Goal: Task Accomplishment & Management: Use online tool/utility

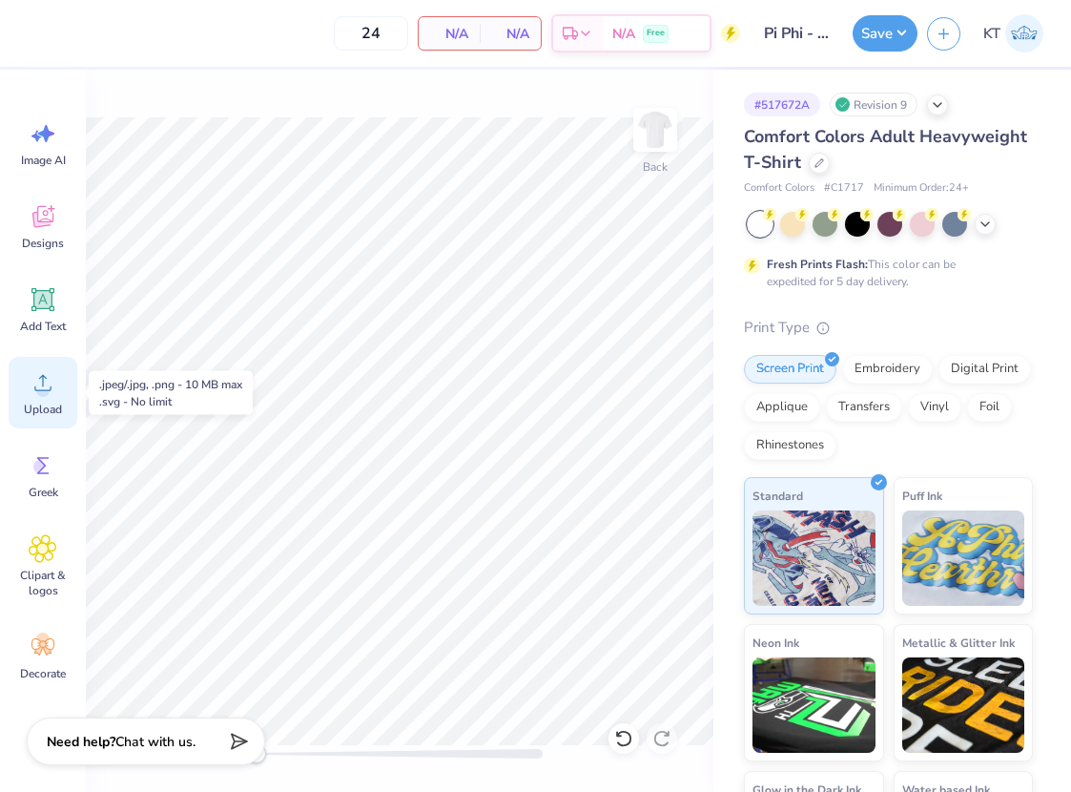
click at [36, 399] on div "Upload" at bounding box center [43, 393] width 69 height 72
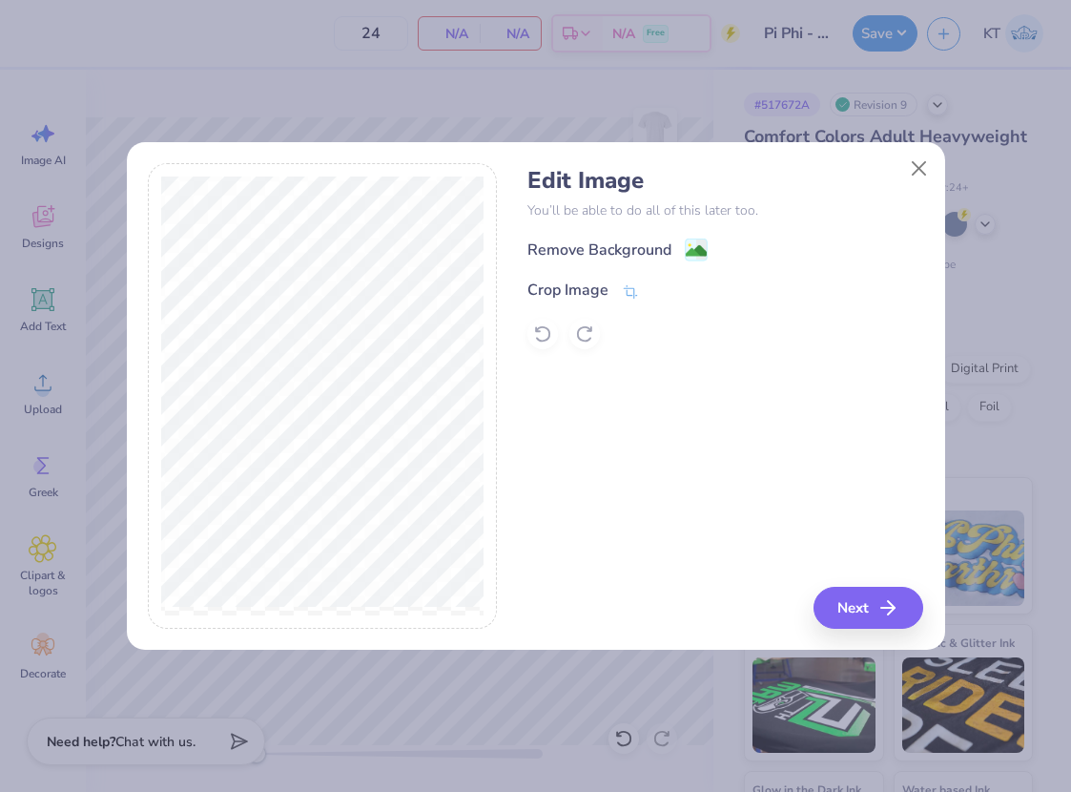
click at [640, 282] on div "Crop Image" at bounding box center [725, 289] width 396 height 23
click at [691, 253] on image at bounding box center [696, 252] width 21 height 21
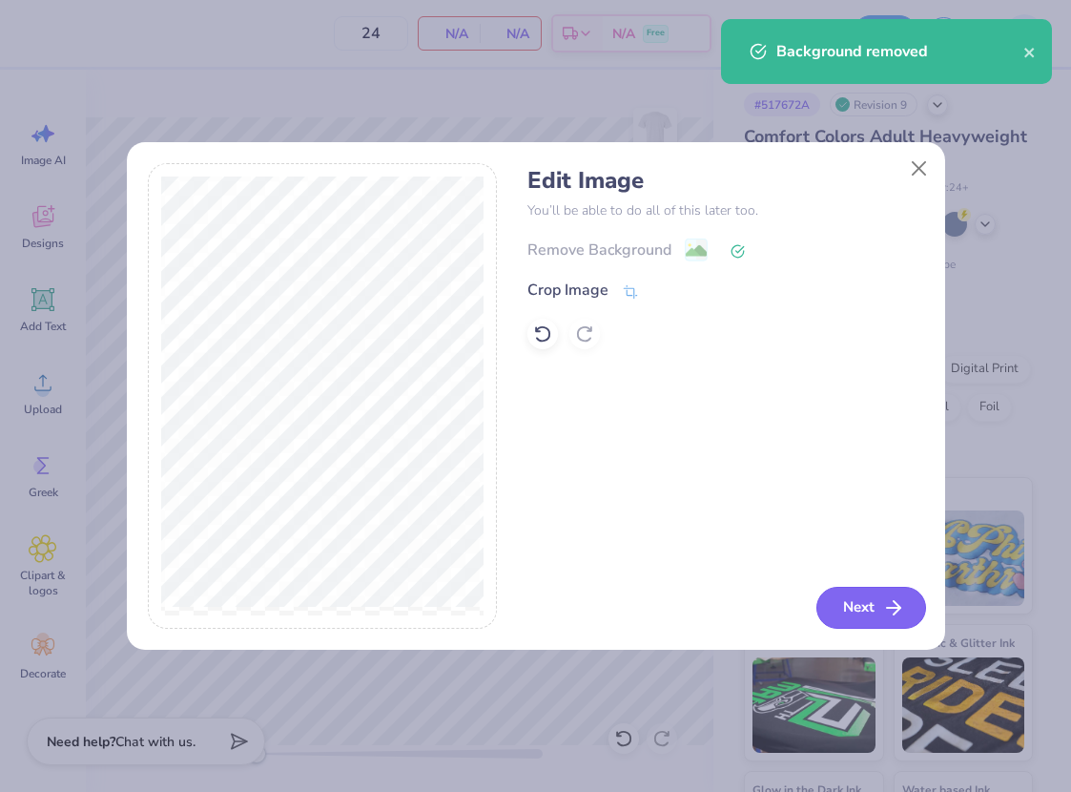
click at [879, 601] on button "Next" at bounding box center [871, 607] width 110 height 42
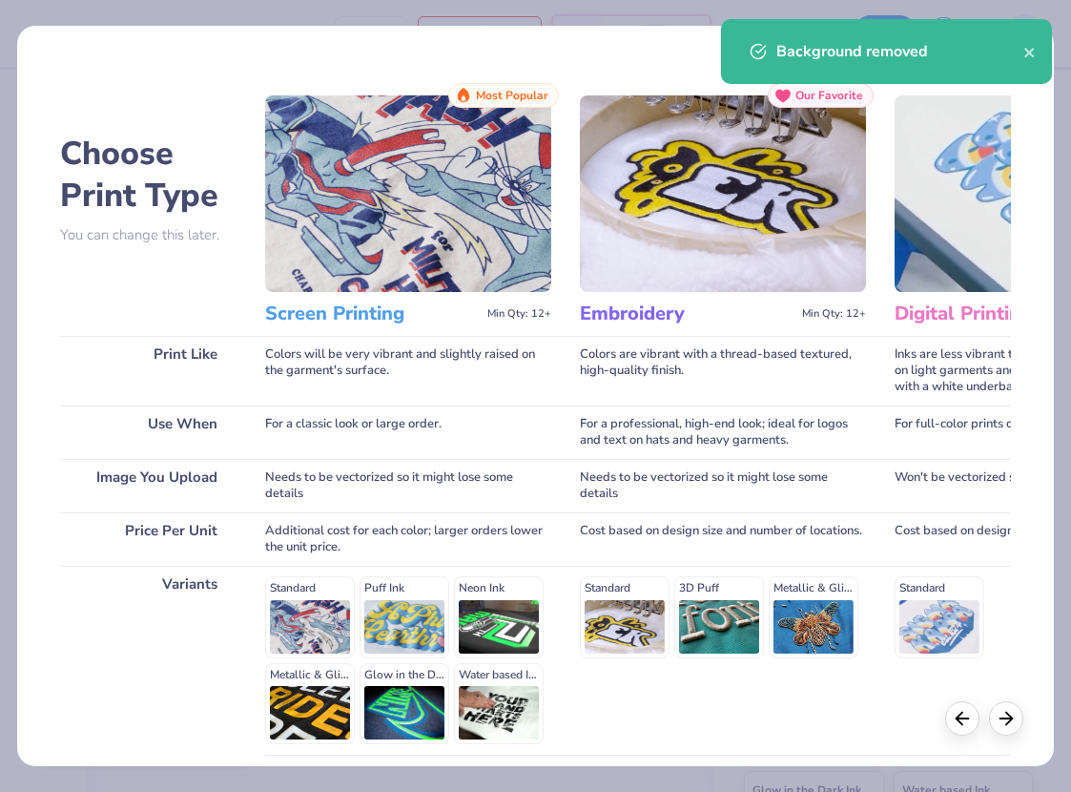
scroll to position [159, 0]
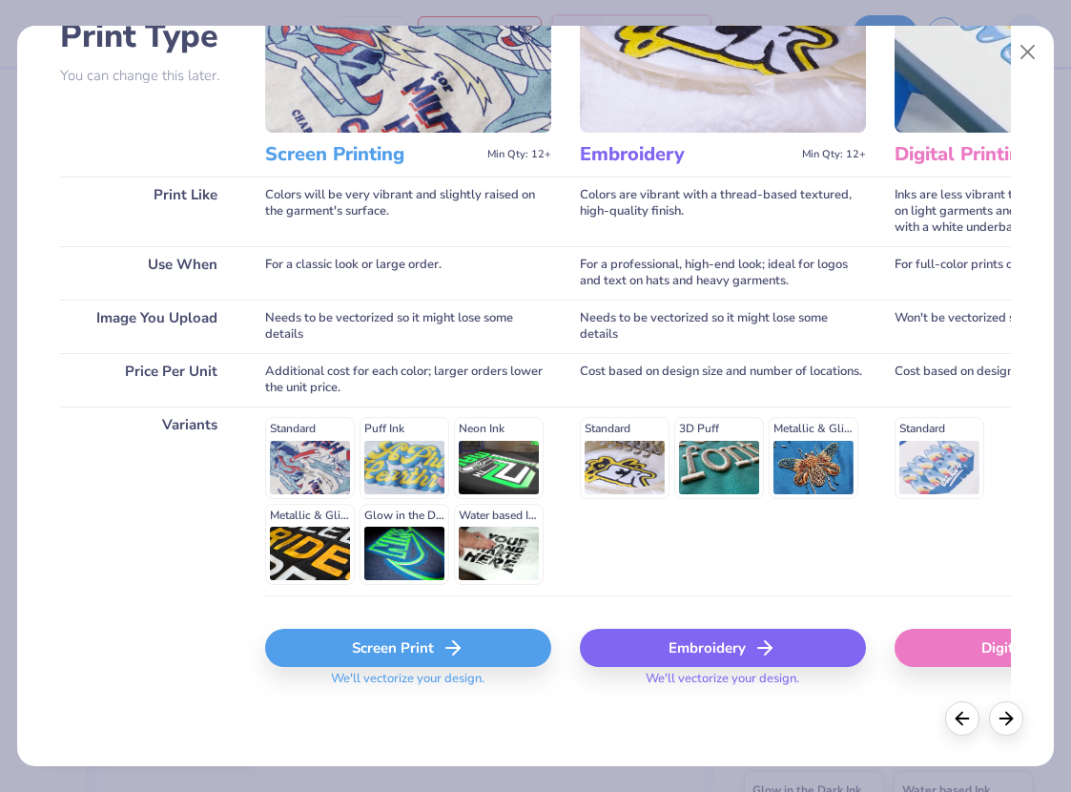
click at [379, 640] on div "Screen Print" at bounding box center [408, 647] width 286 height 38
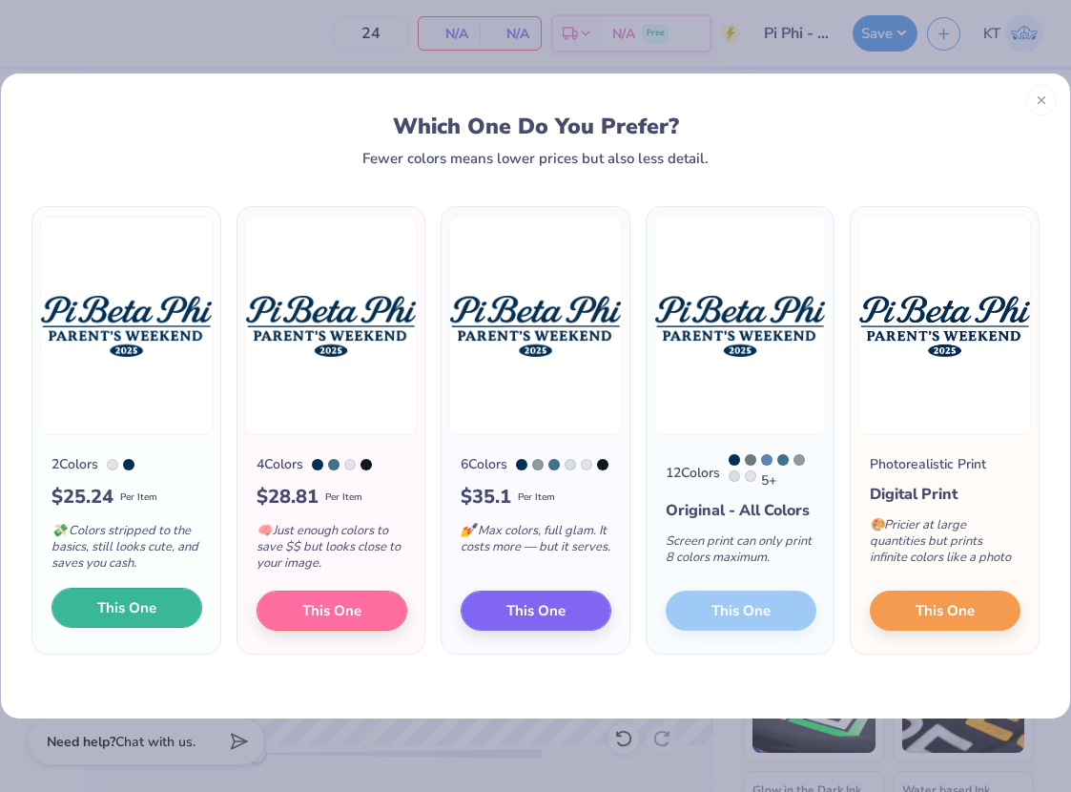
click at [184, 622] on button "This One" at bounding box center [126, 607] width 151 height 40
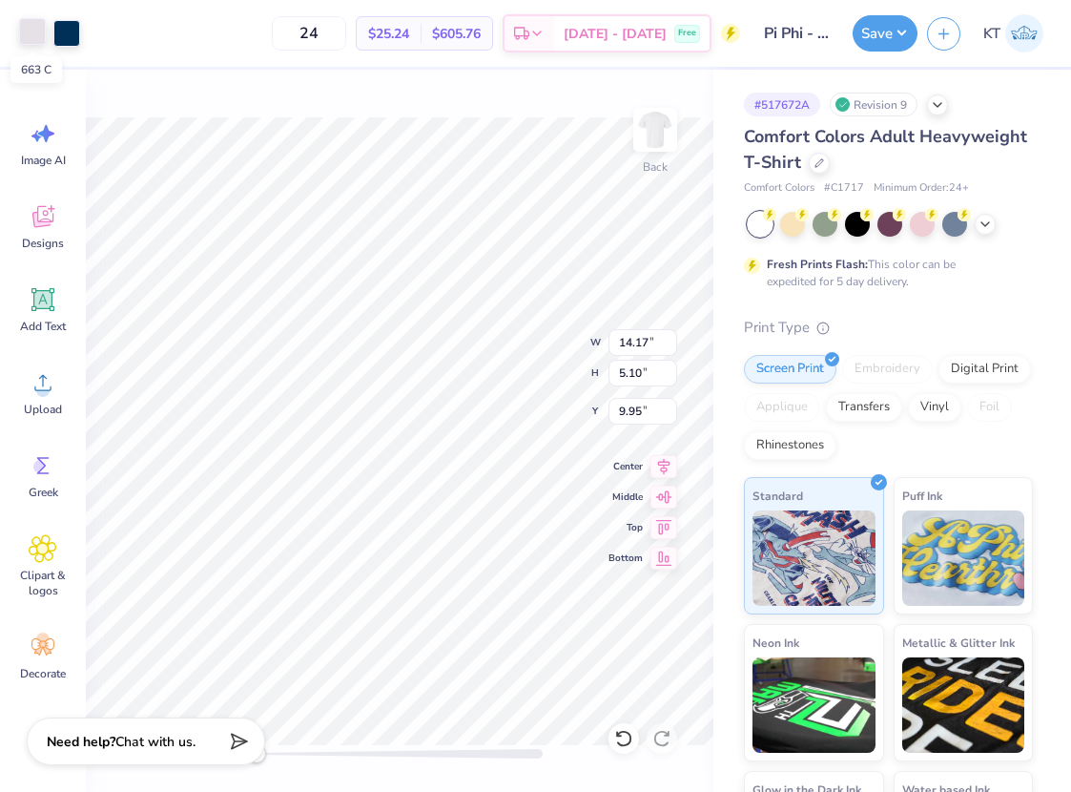
click at [31, 36] on div at bounding box center [32, 31] width 27 height 27
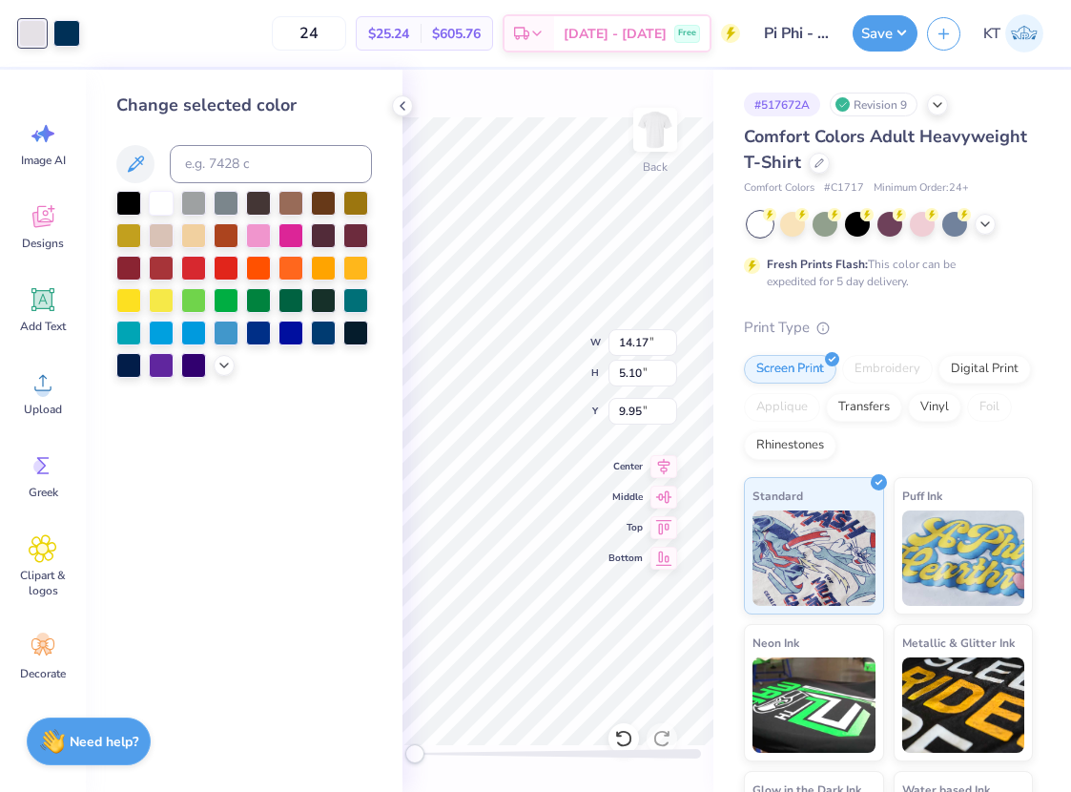
click at [213, 363] on div at bounding box center [244, 284] width 256 height 187
click at [225, 365] on icon at bounding box center [223, 363] width 15 height 15
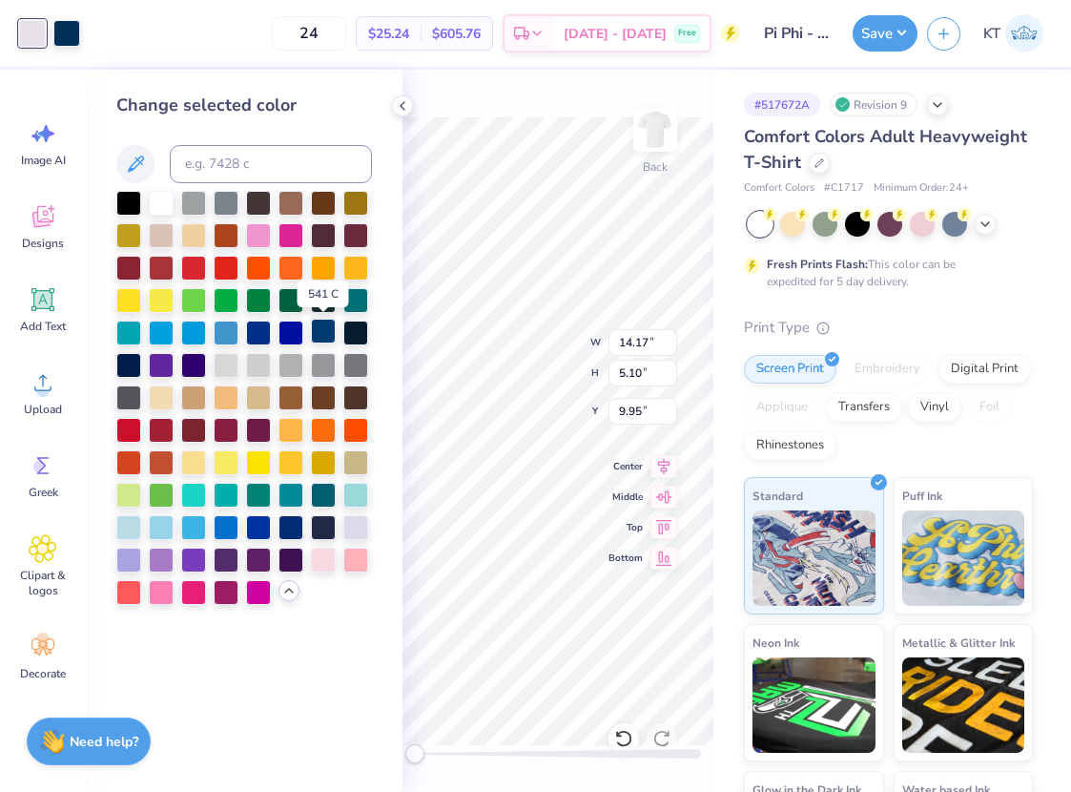
click at [319, 331] on div at bounding box center [323, 331] width 25 height 25
click at [69, 38] on div at bounding box center [66, 31] width 27 height 27
click at [137, 166] on icon at bounding box center [135, 164] width 23 height 23
click at [64, 25] on div at bounding box center [66, 33] width 27 height 27
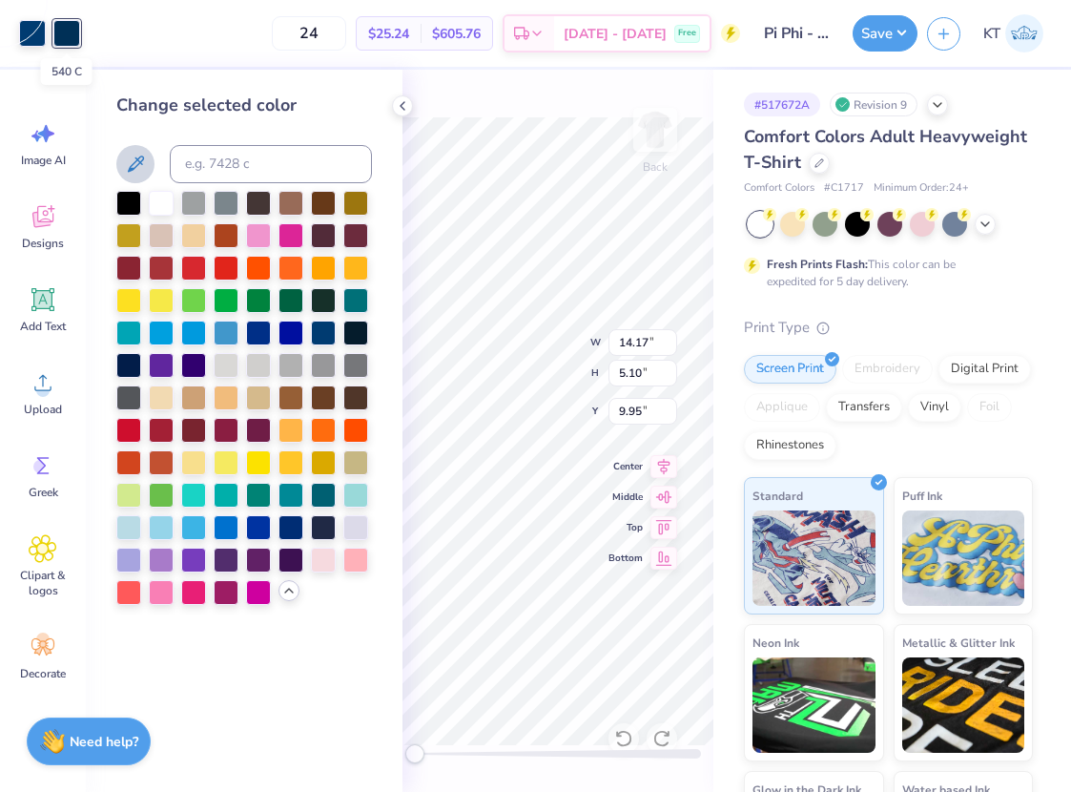
click at [64, 25] on div at bounding box center [66, 33] width 27 height 27
click at [323, 332] on div at bounding box center [323, 331] width 25 height 25
click at [296, 525] on div at bounding box center [290, 525] width 25 height 25
click at [324, 530] on div at bounding box center [323, 525] width 25 height 25
click at [302, 530] on div at bounding box center [290, 525] width 25 height 25
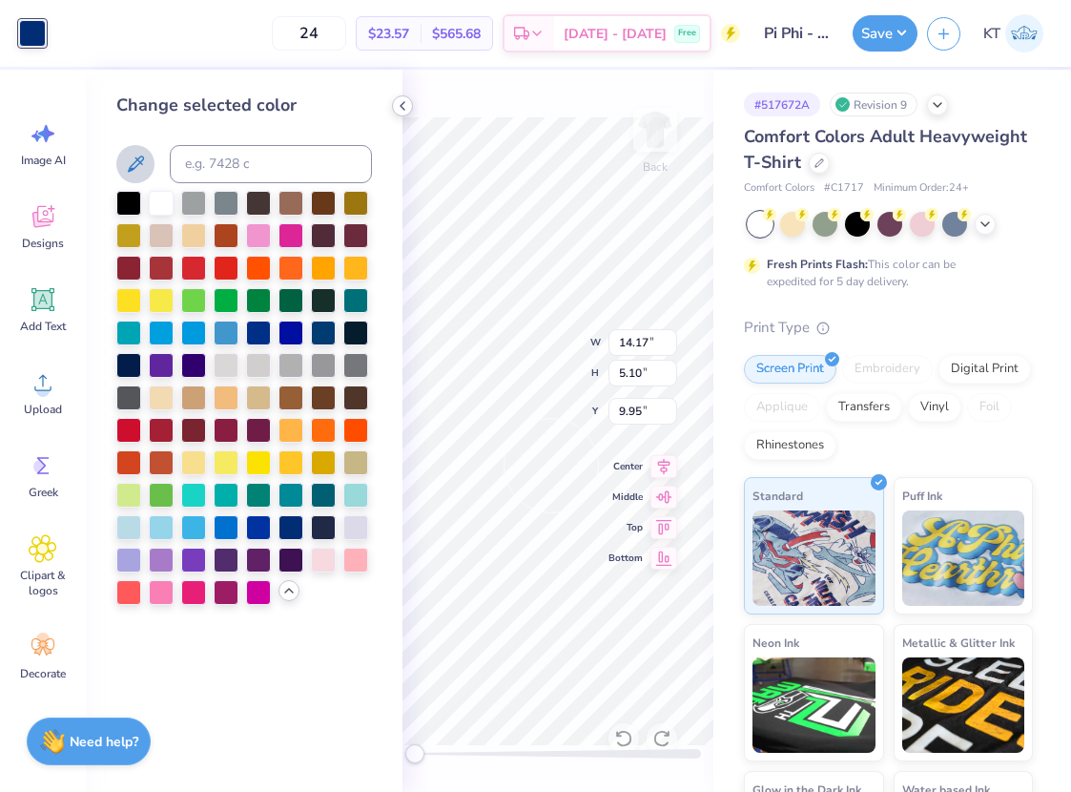
click at [398, 104] on icon at bounding box center [402, 105] width 15 height 15
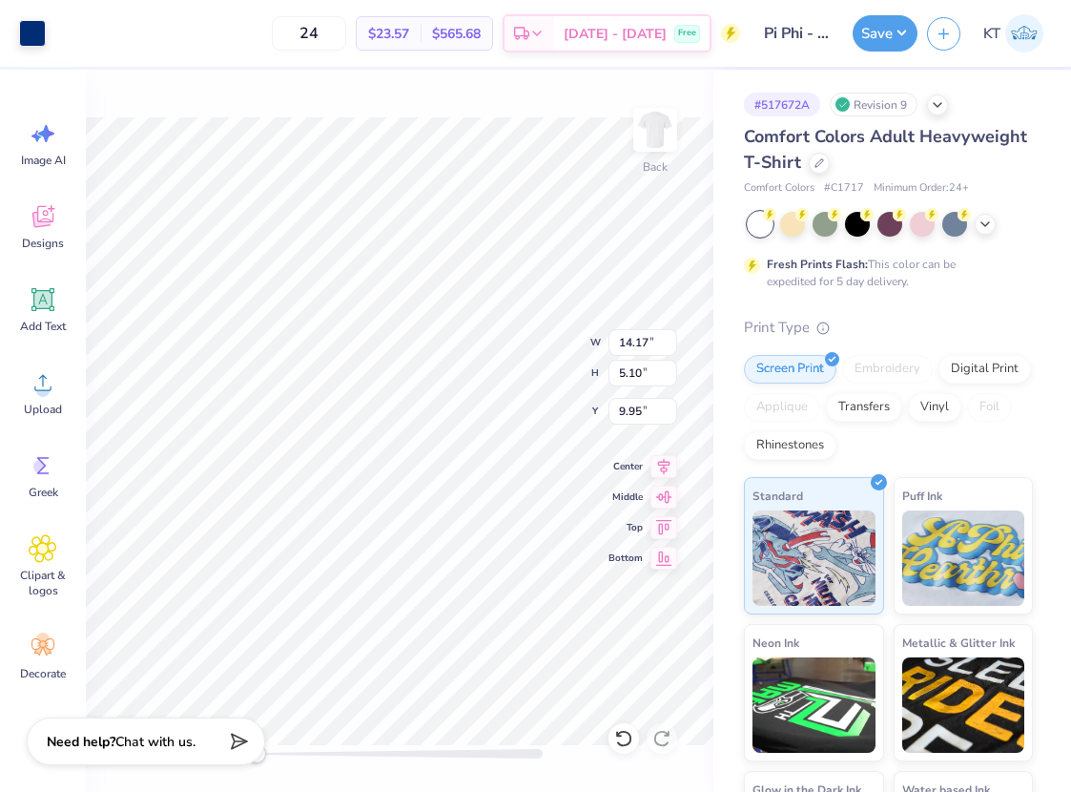
type input "7.34"
type input "2.64"
type input "12.41"
type input "7.12"
type input "2.56"
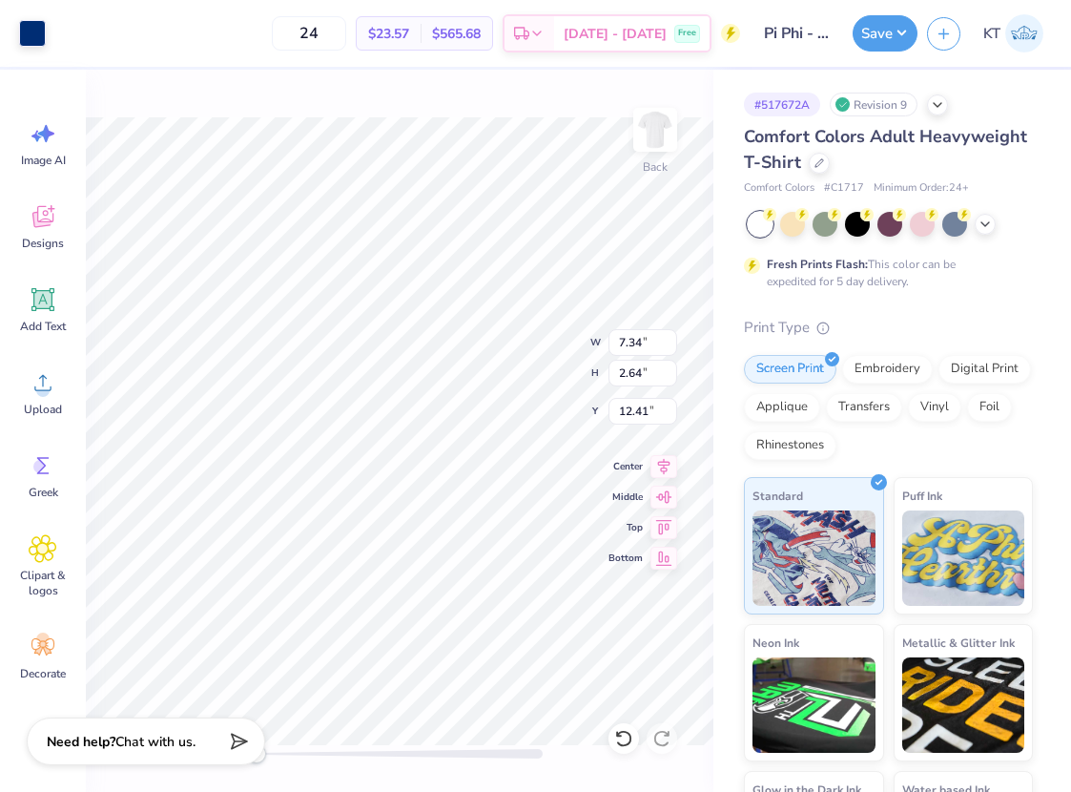
type input "4.67"
click at [672, 117] on img at bounding box center [655, 130] width 76 height 76
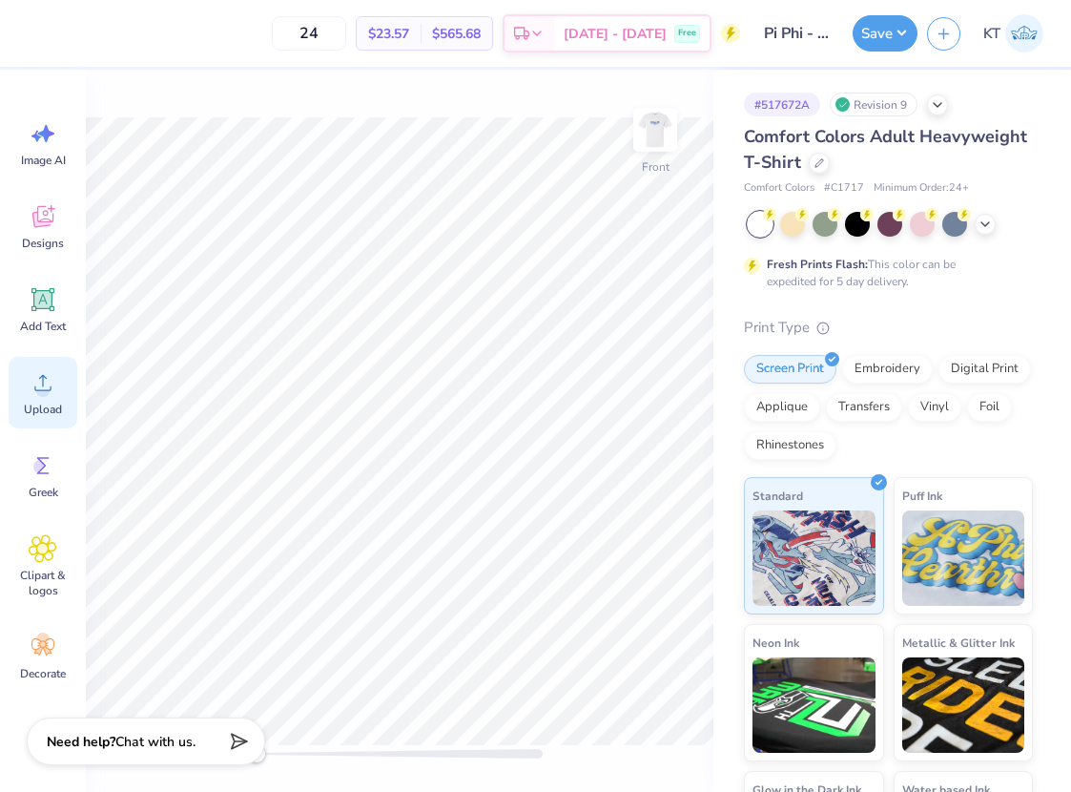
click at [38, 405] on span "Upload" at bounding box center [43, 408] width 38 height 15
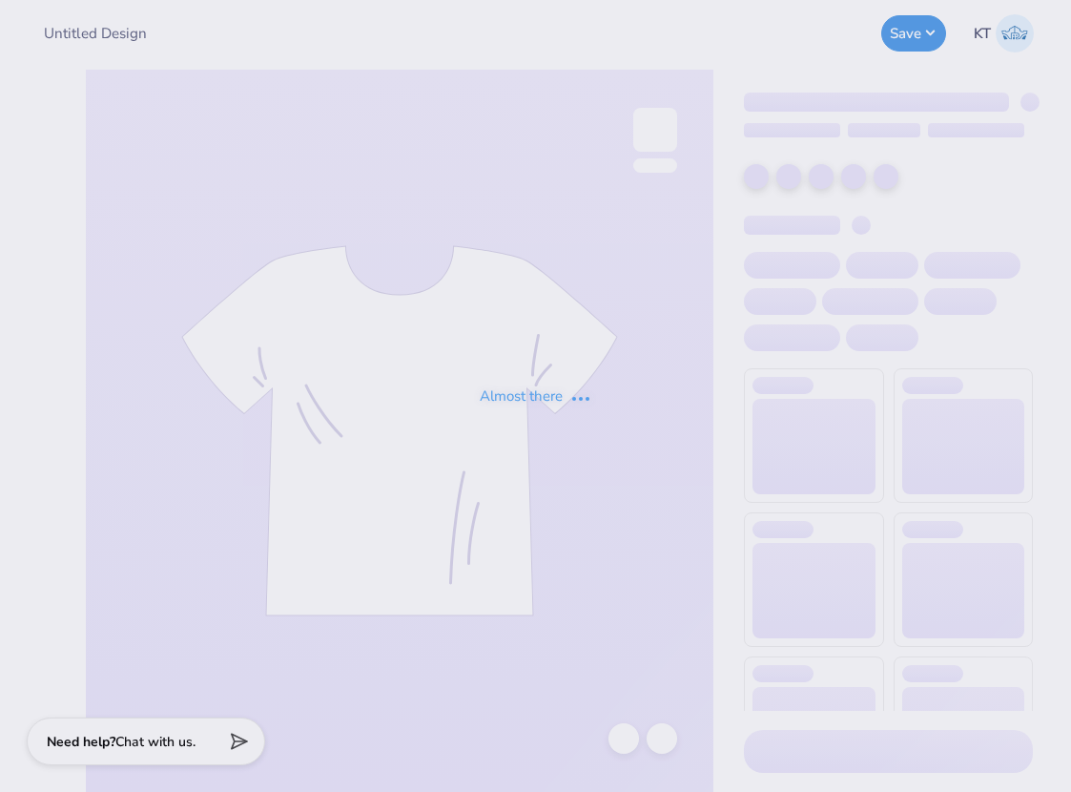
type input "Pi Phi - Parents' Weekend Boxy Tee"
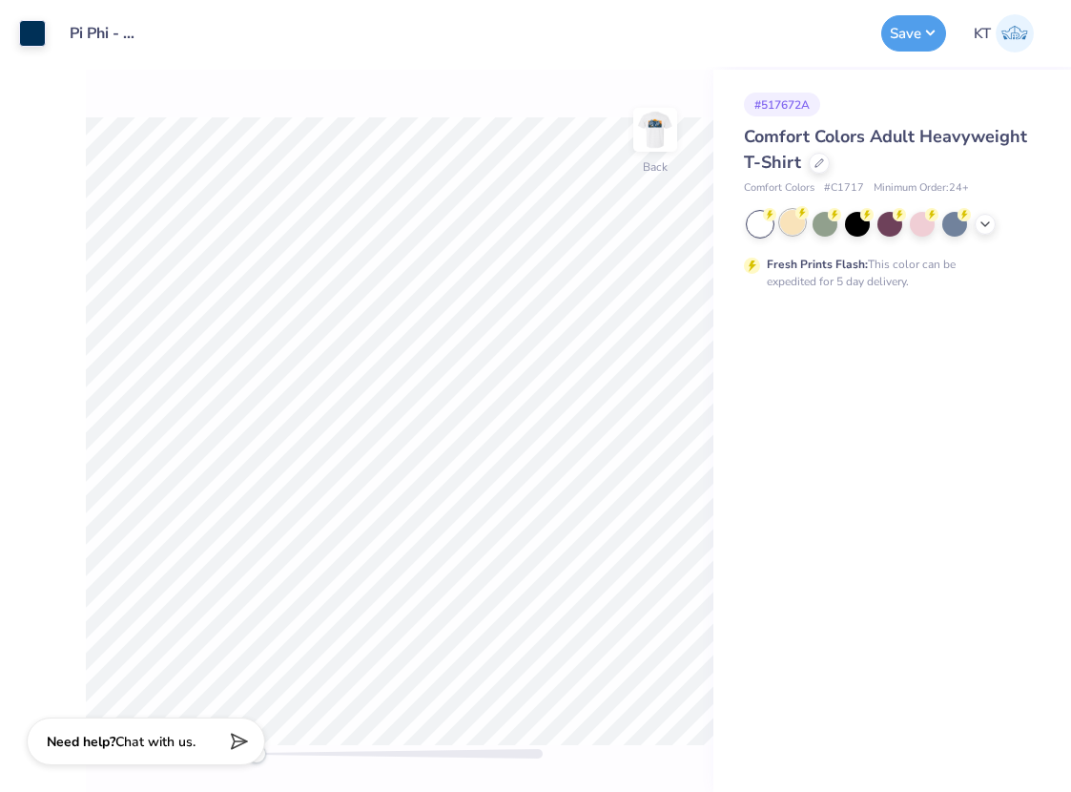
click at [789, 226] on div at bounding box center [792, 222] width 25 height 25
click at [657, 138] on img at bounding box center [655, 130] width 76 height 76
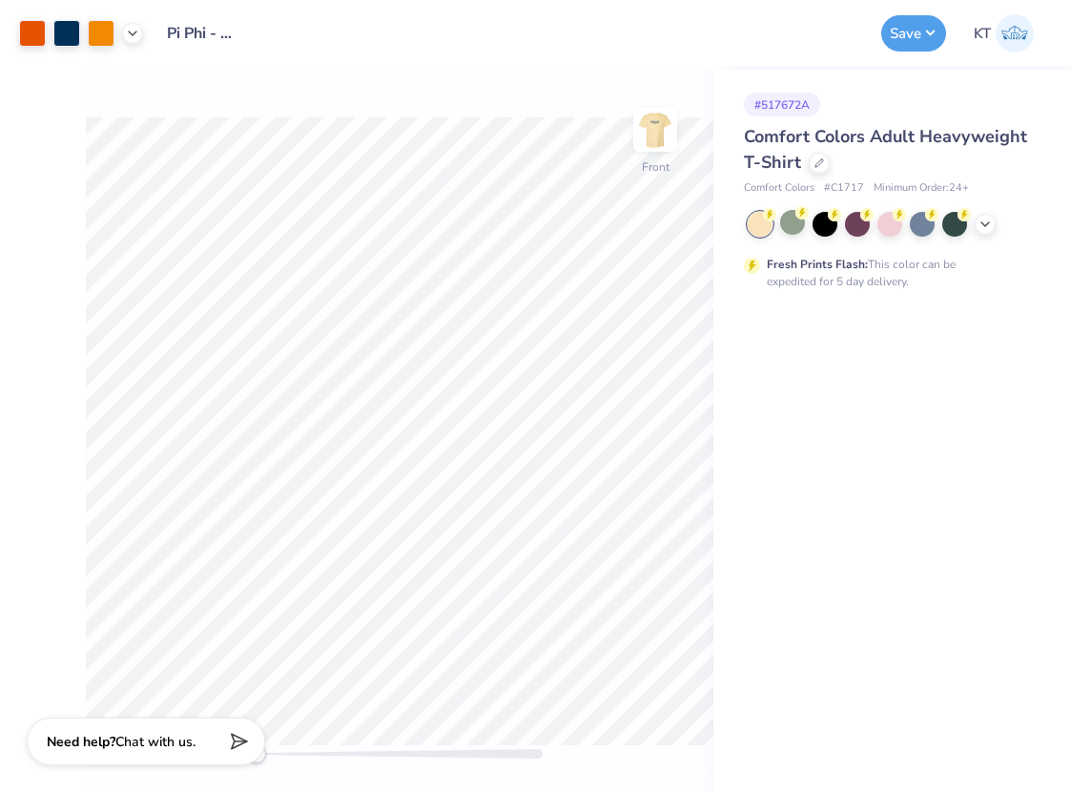
click at [657, 138] on img at bounding box center [655, 130] width 38 height 38
click at [986, 223] on icon at bounding box center [984, 222] width 15 height 15
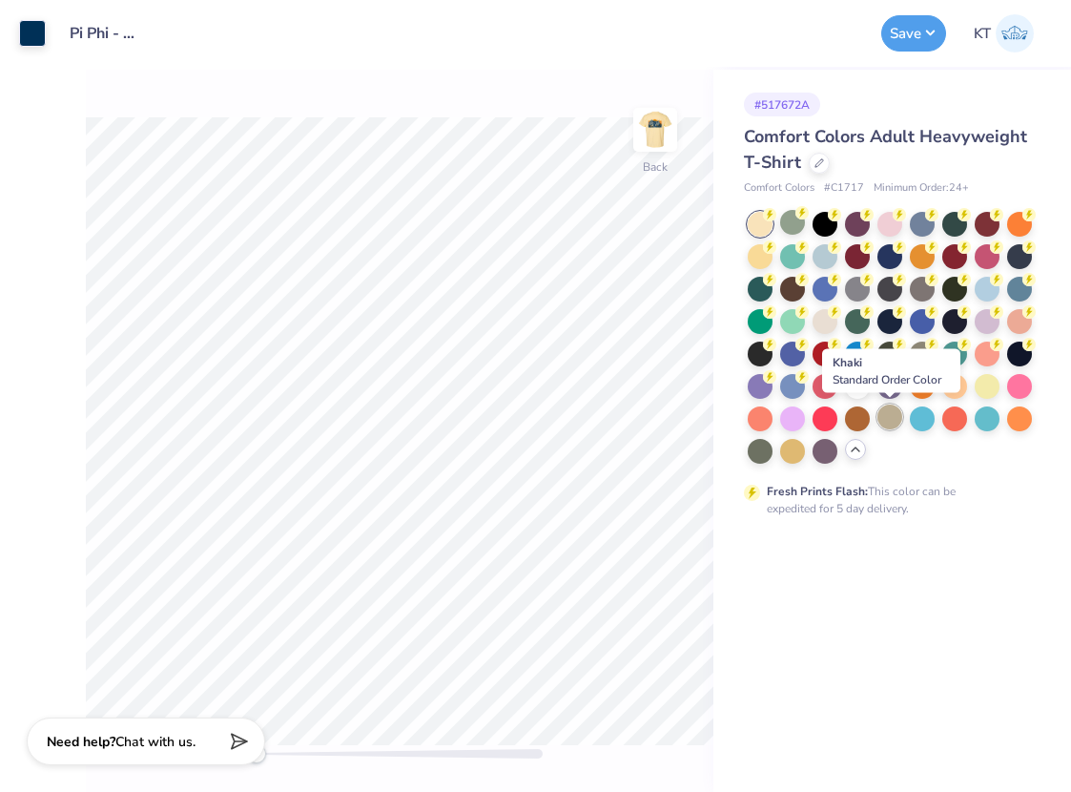
click at [890, 415] on div at bounding box center [889, 416] width 25 height 25
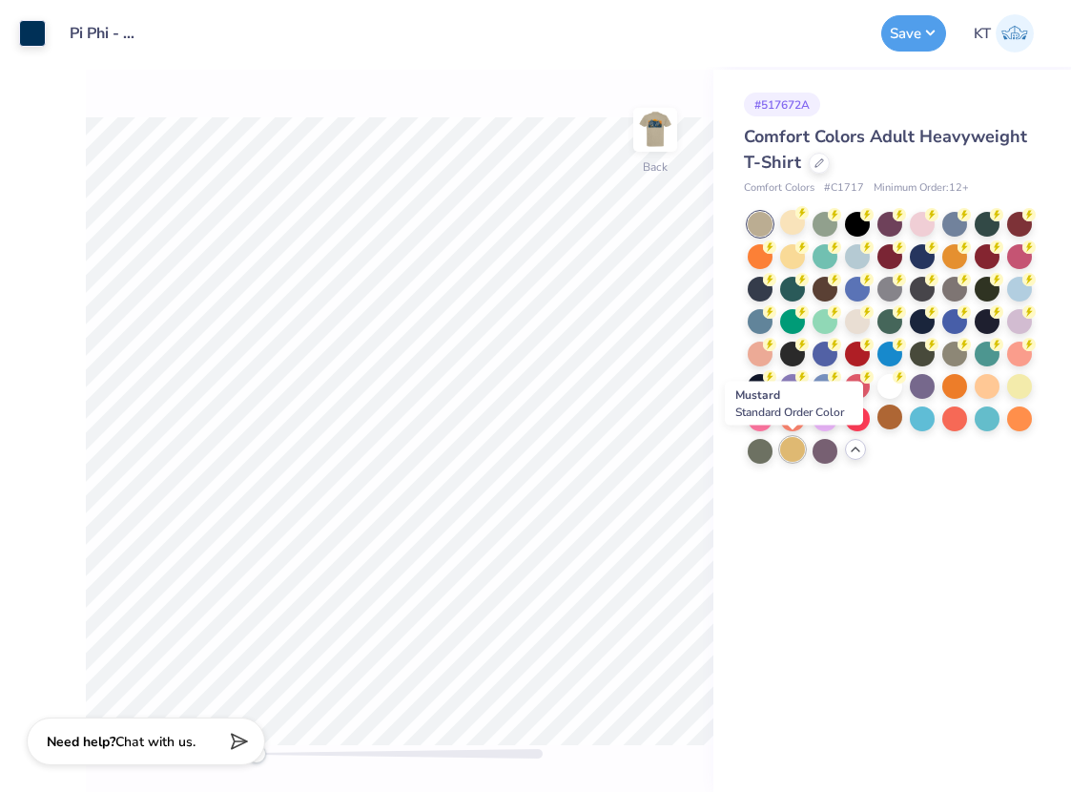
click at [803, 445] on div at bounding box center [792, 449] width 25 height 25
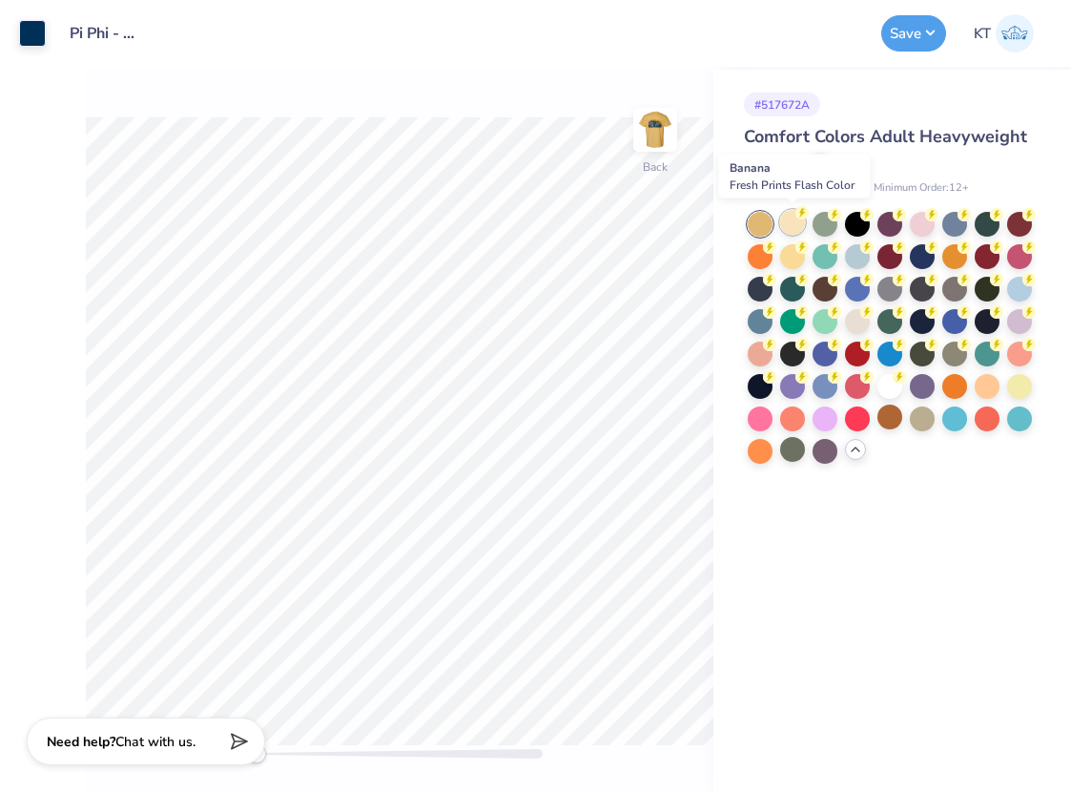
click at [790, 221] on div at bounding box center [792, 222] width 25 height 25
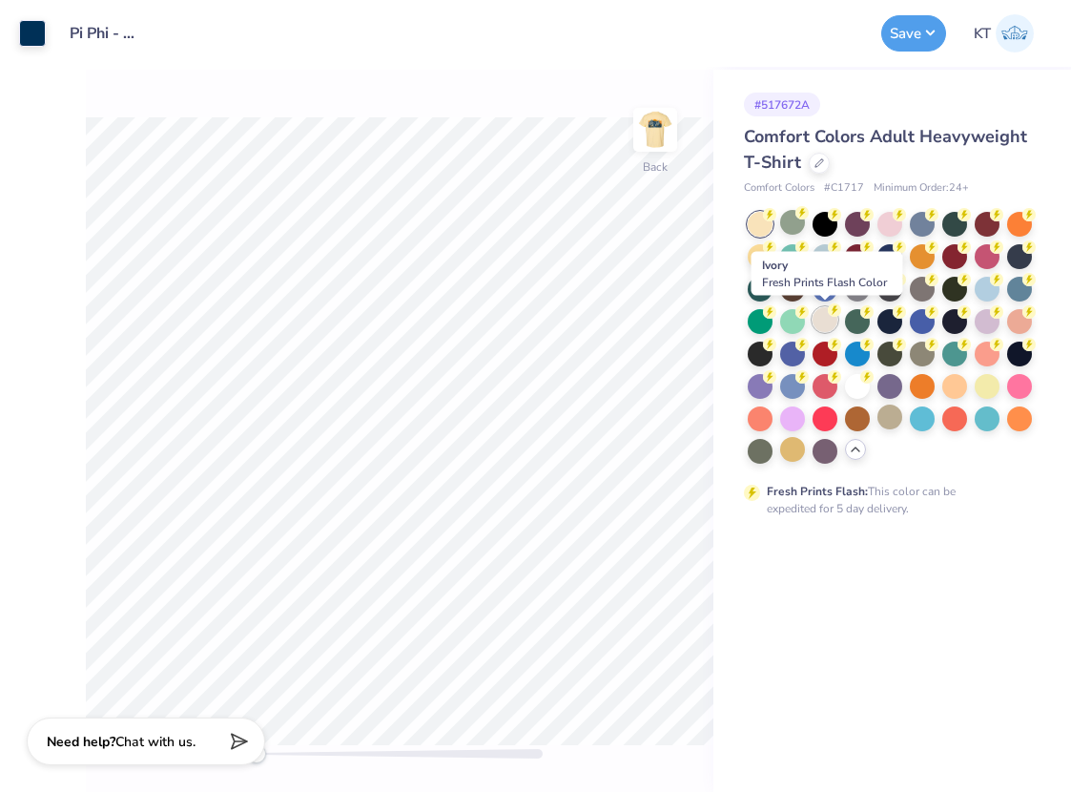
click at [830, 319] on div at bounding box center [825, 319] width 25 height 25
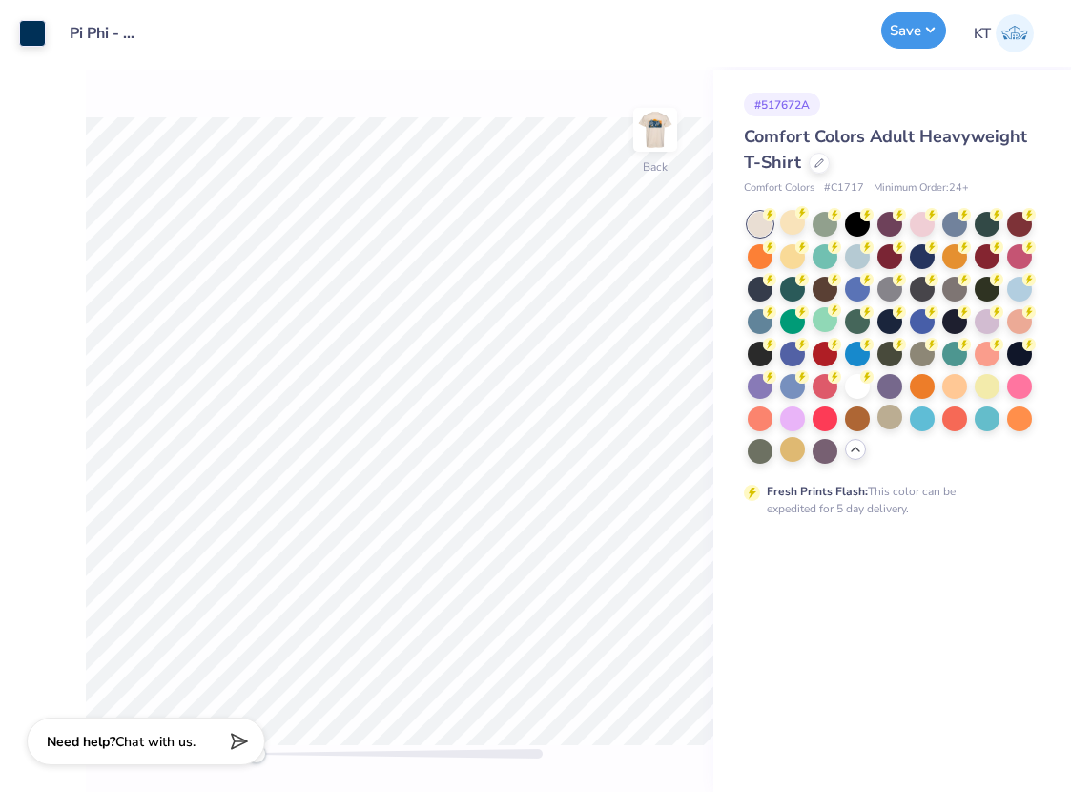
click at [911, 29] on button "Save" at bounding box center [913, 30] width 65 height 36
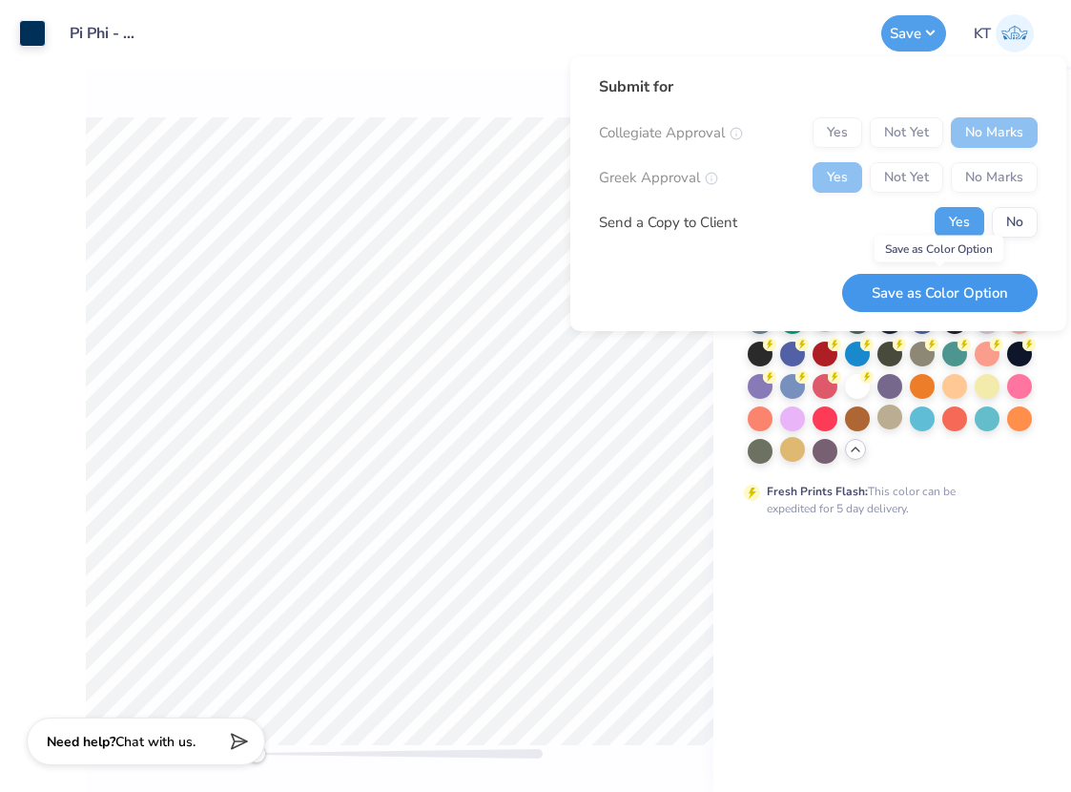
click at [940, 298] on button "Save as Color Option" at bounding box center [939, 293] width 195 height 39
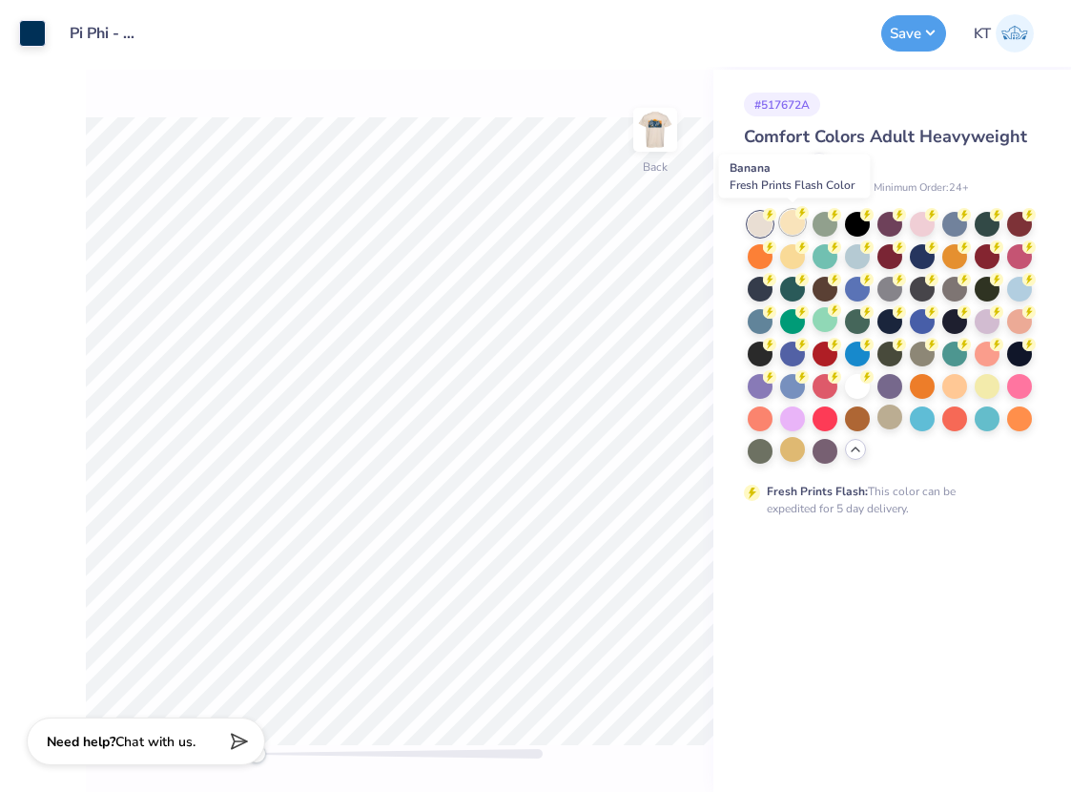
click at [790, 219] on div at bounding box center [792, 222] width 25 height 25
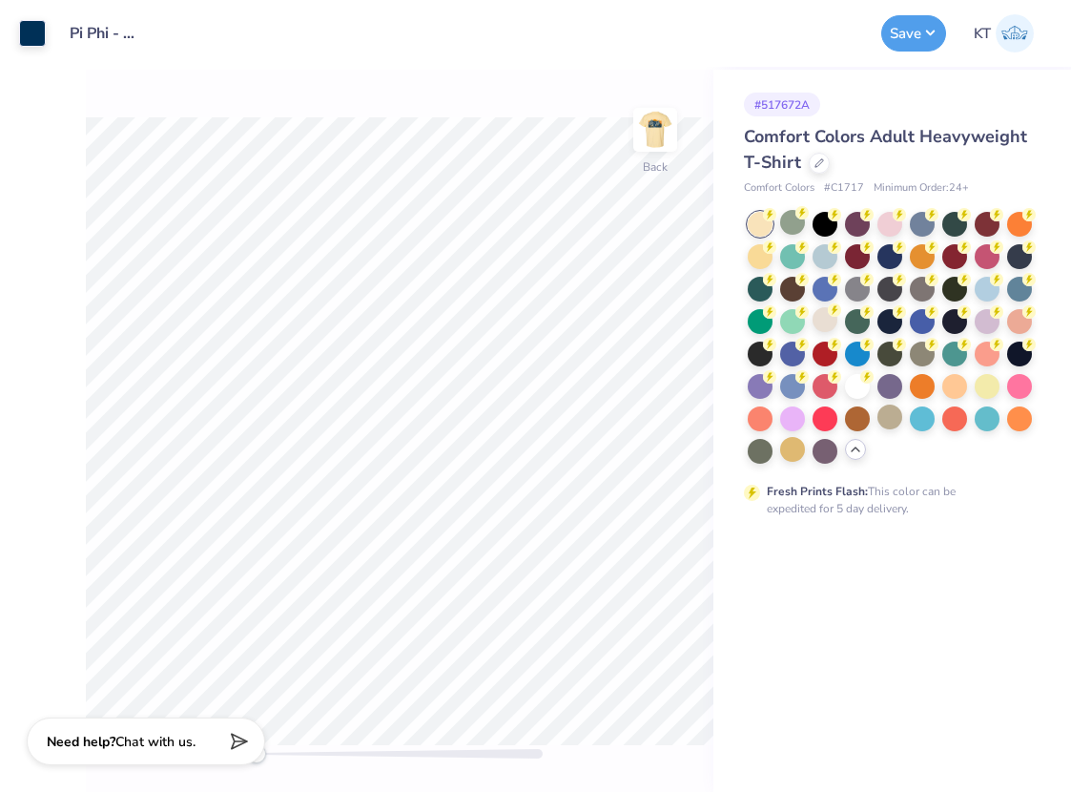
click at [798, 99] on div "# 517672A" at bounding box center [782, 105] width 76 height 24
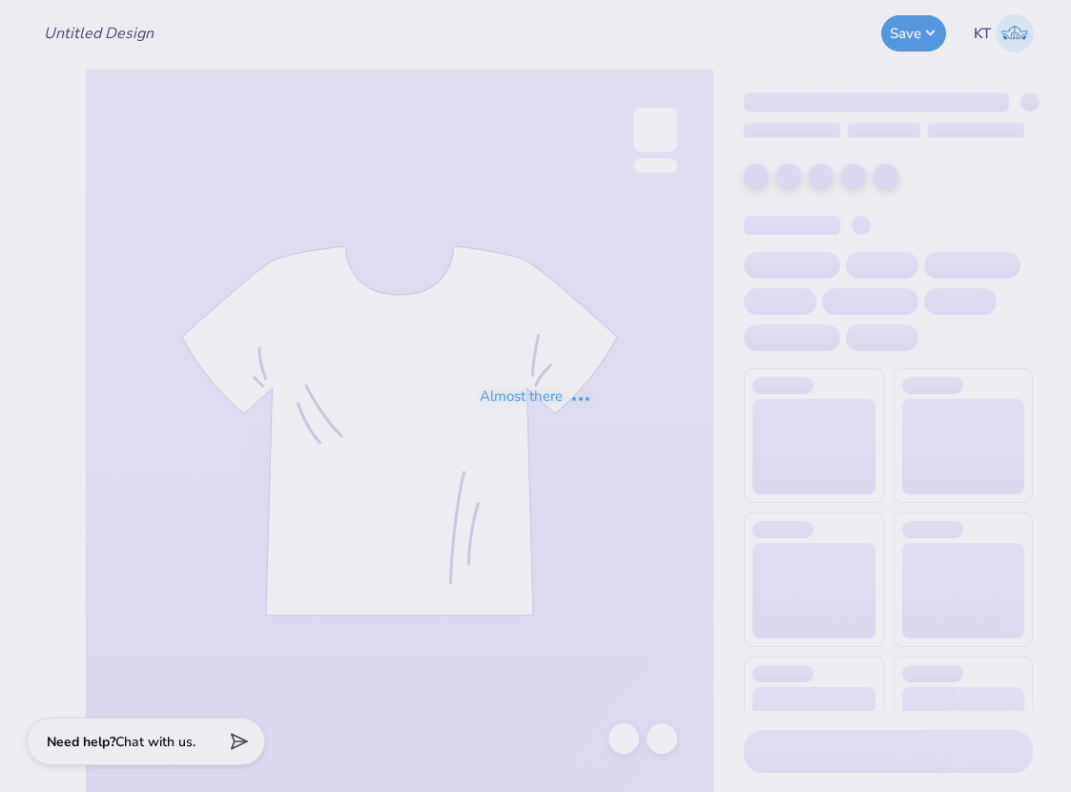
type input "Pi Phi - Parents' Weekend Boxy Tee"
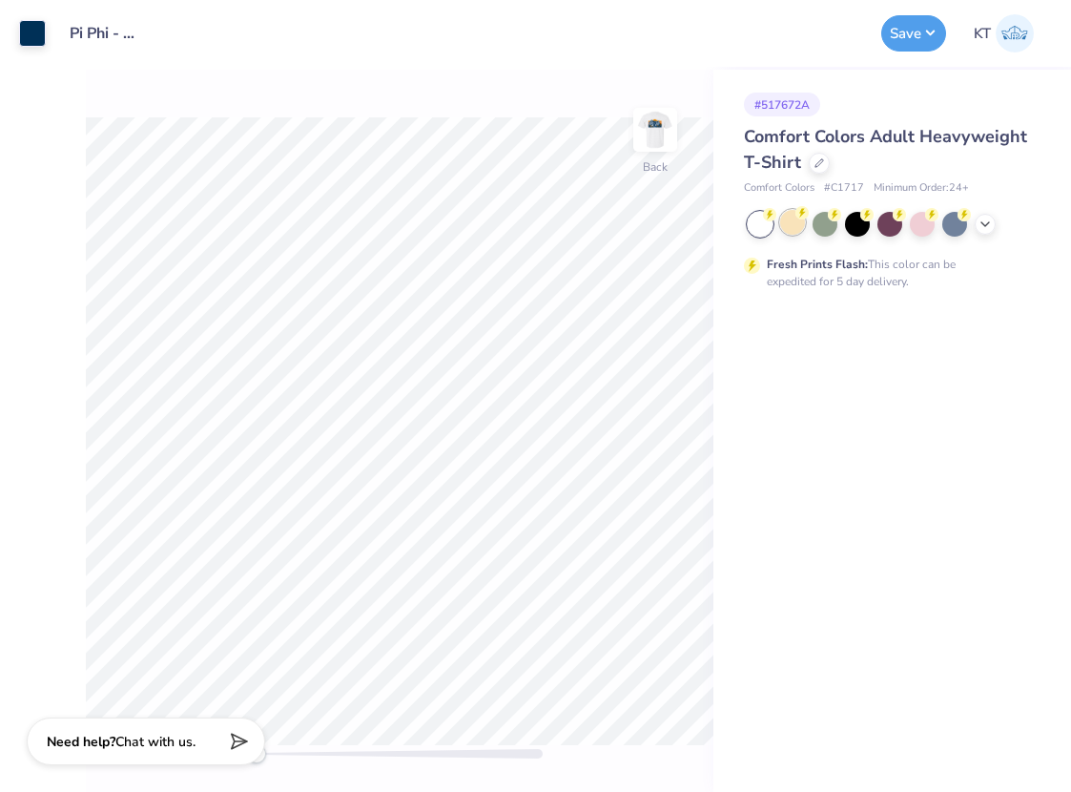
click at [792, 228] on div at bounding box center [792, 222] width 25 height 25
click at [914, 29] on button "Save" at bounding box center [913, 30] width 65 height 36
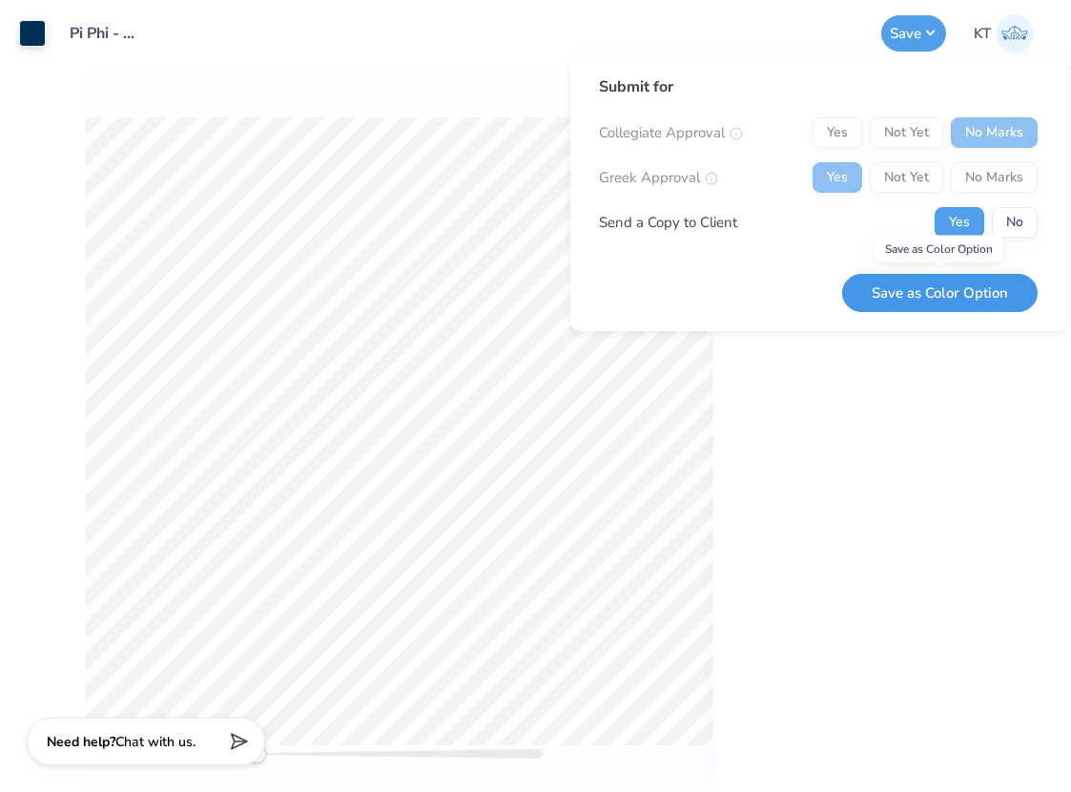
click at [923, 286] on button "Save as Color Option" at bounding box center [939, 293] width 195 height 39
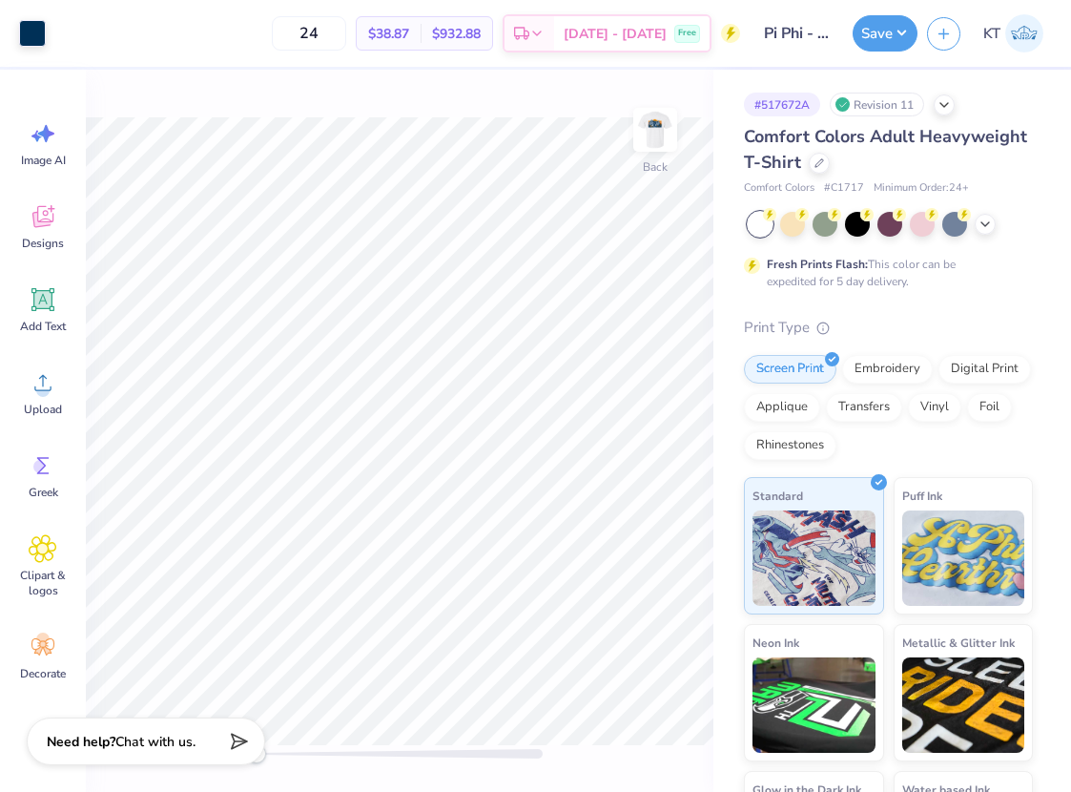
click at [663, 103] on div "Back" at bounding box center [400, 431] width 628 height 722
click at [647, 129] on img at bounding box center [655, 130] width 76 height 76
click at [49, 382] on icon at bounding box center [43, 382] width 29 height 29
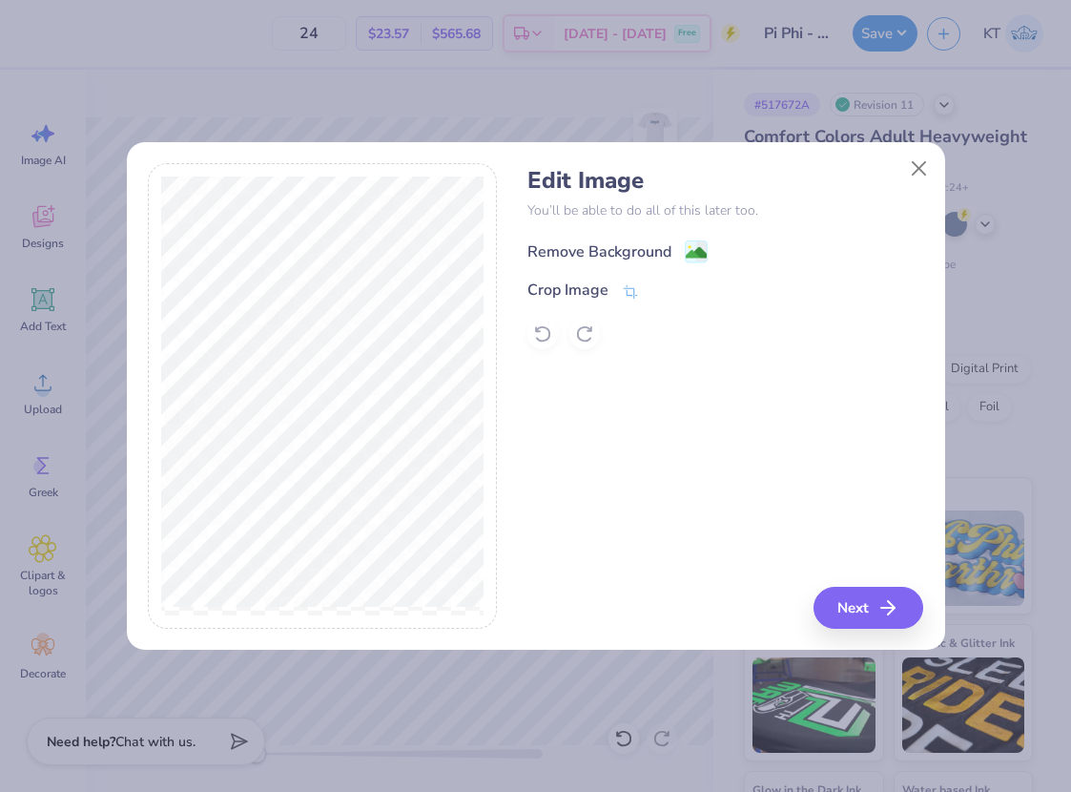
click at [681, 246] on div "Remove Background" at bounding box center [617, 251] width 180 height 24
click at [624, 297] on icon at bounding box center [630, 293] width 17 height 17
click at [661, 290] on icon at bounding box center [661, 289] width 11 height 11
click at [861, 609] on button "Next" at bounding box center [871, 607] width 110 height 42
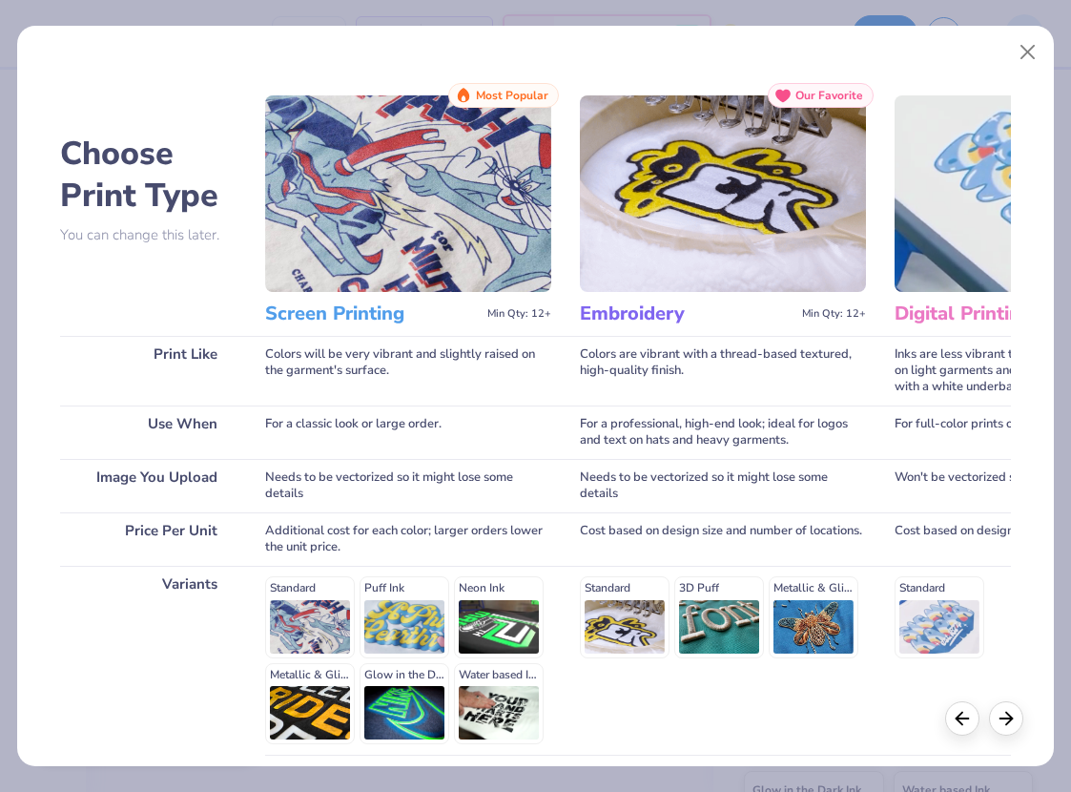
scroll to position [159, 0]
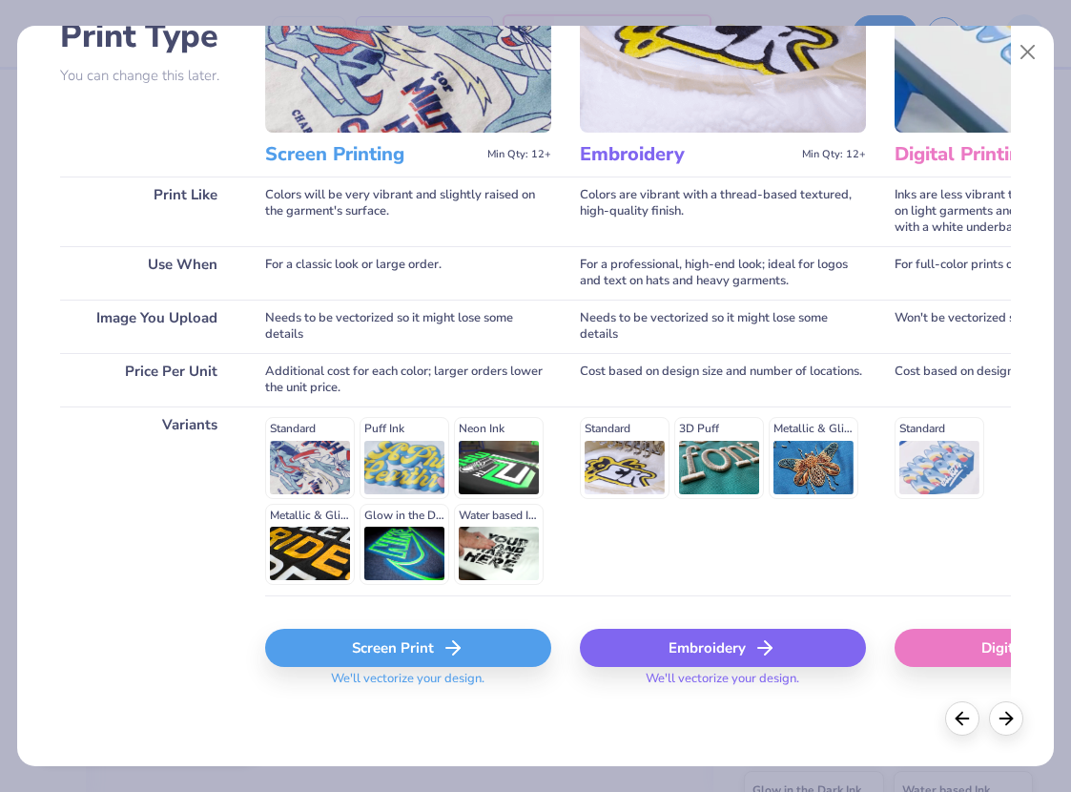
click at [427, 648] on div "Screen Print" at bounding box center [408, 647] width 286 height 38
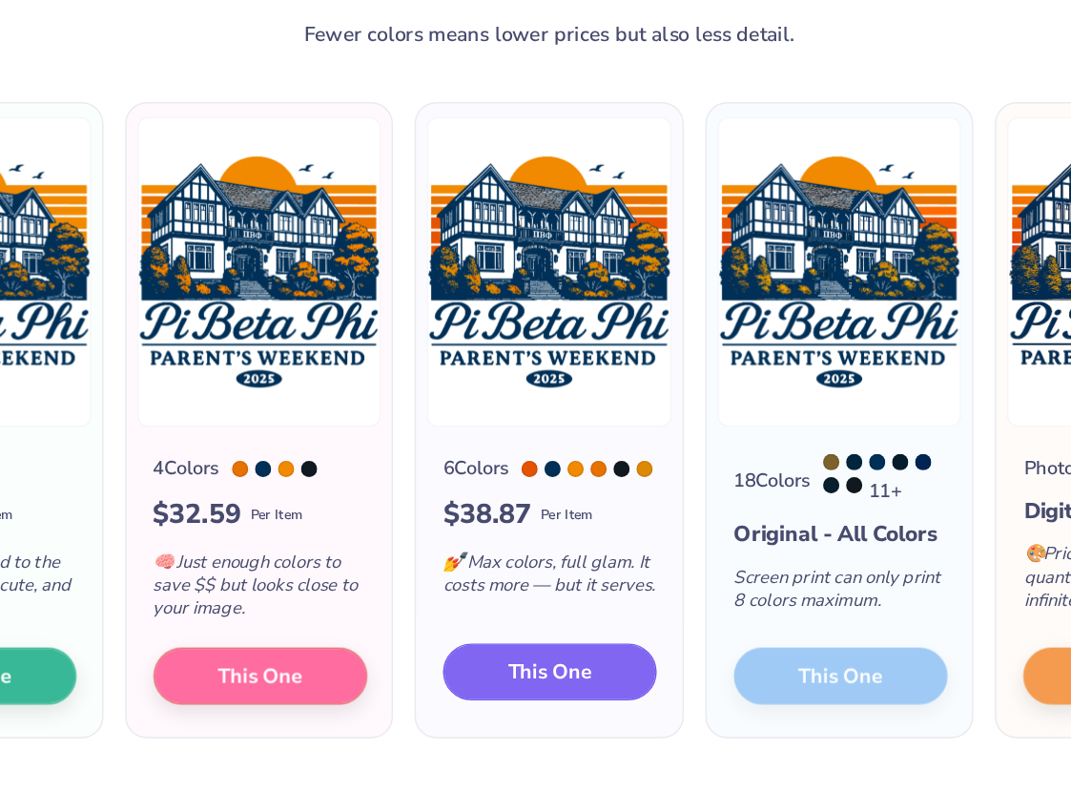
click at [504, 601] on button "This One" at bounding box center [536, 607] width 151 height 40
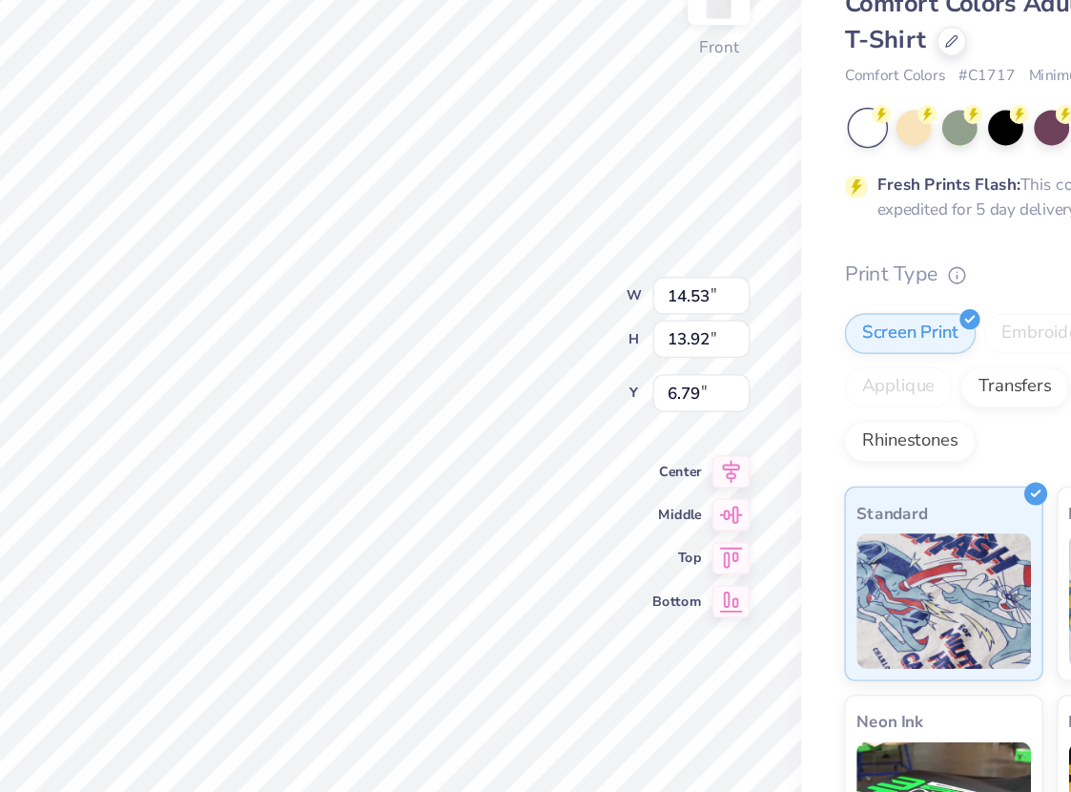
type input "12.30"
type input "11.78"
type input "6.08"
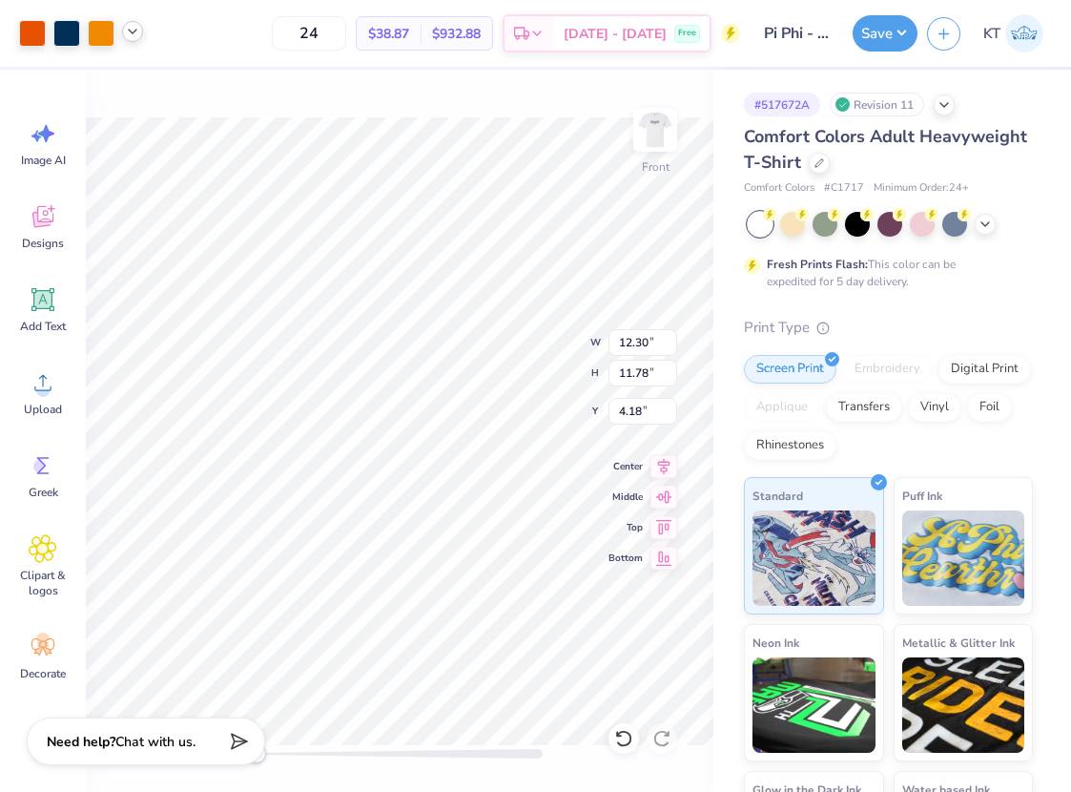
click at [137, 31] on icon at bounding box center [132, 31] width 15 height 15
click at [173, 78] on div at bounding box center [168, 80] width 27 height 27
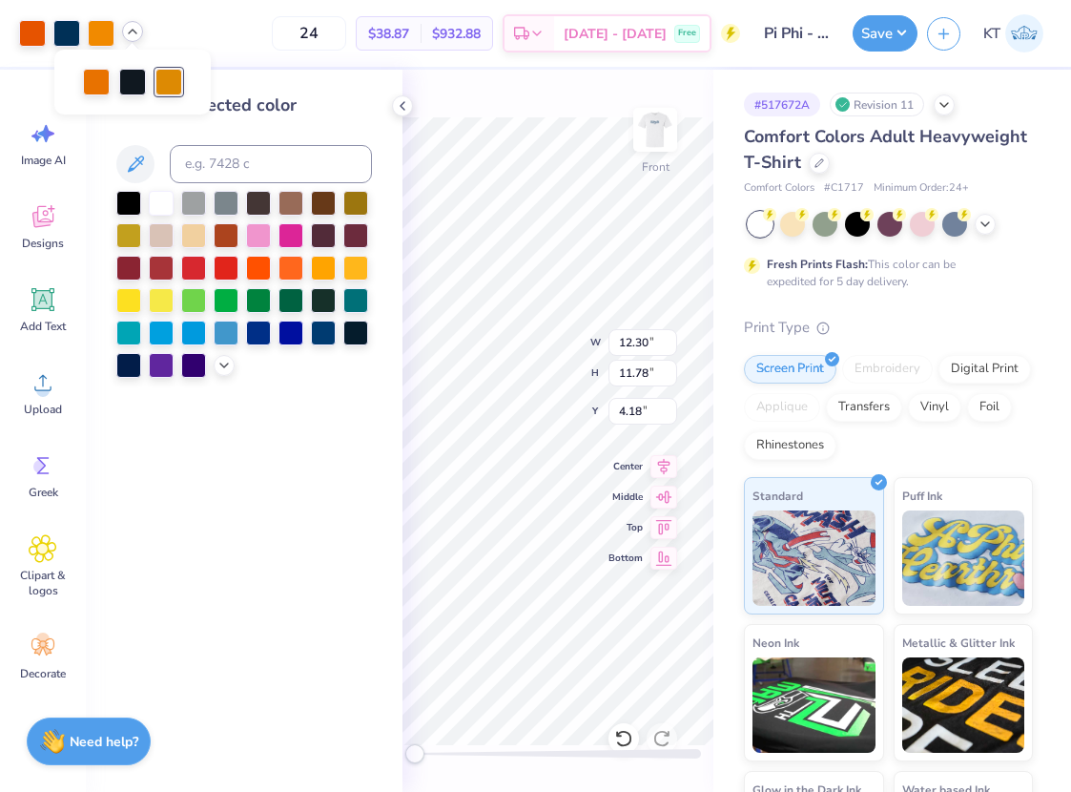
click at [220, 374] on div at bounding box center [244, 284] width 256 height 187
click at [216, 366] on icon at bounding box center [223, 363] width 15 height 15
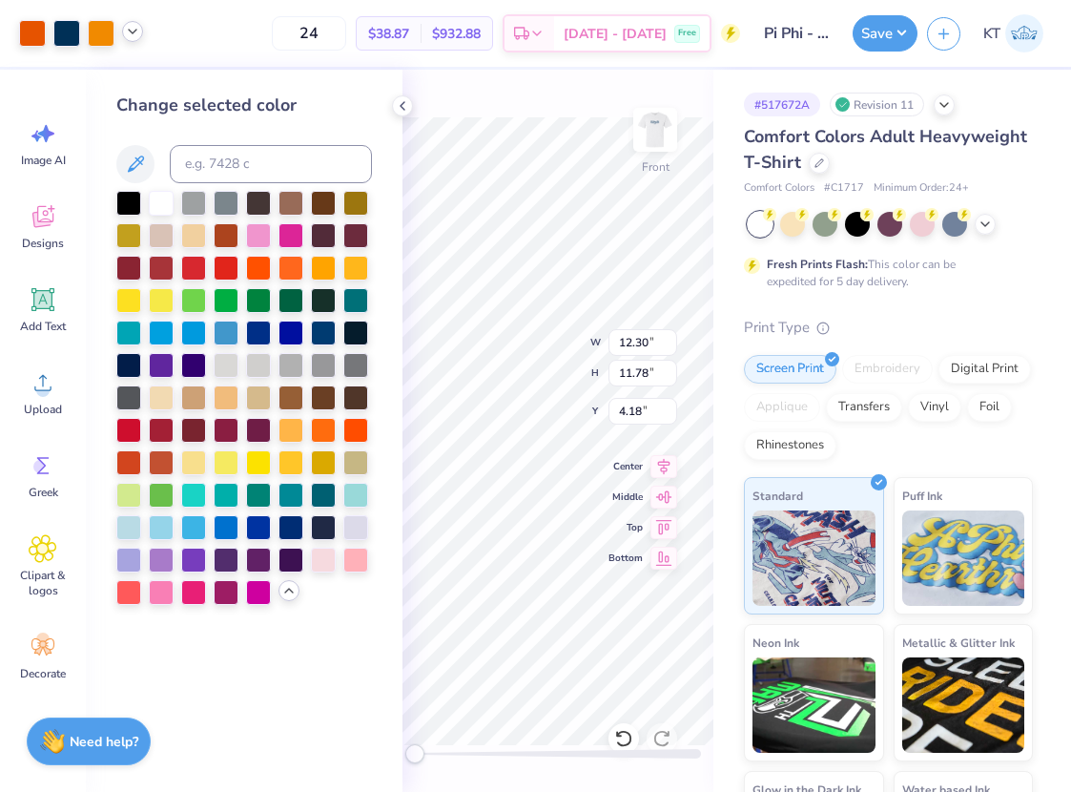
click at [125, 27] on icon at bounding box center [132, 31] width 15 height 15
click at [122, 157] on button at bounding box center [135, 164] width 38 height 38
click at [106, 36] on div at bounding box center [101, 31] width 27 height 27
click at [222, 172] on input at bounding box center [271, 164] width 202 height 38
type input "144"
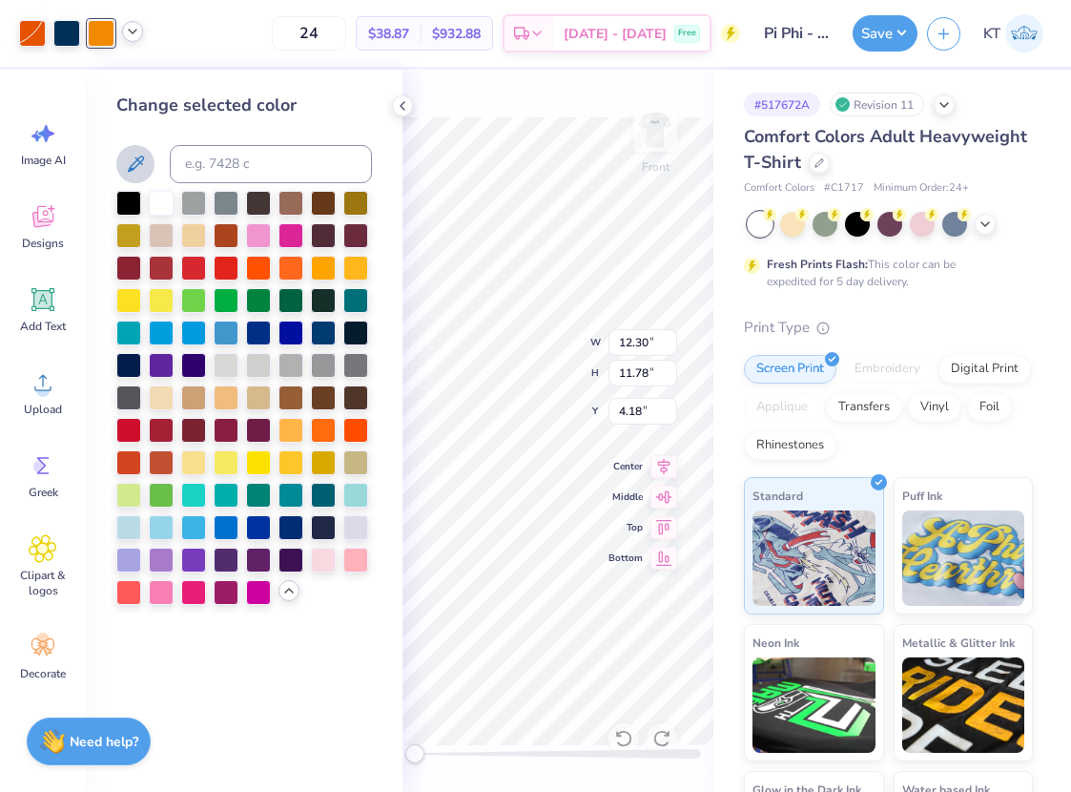
click at [130, 34] on icon at bounding box center [132, 31] width 15 height 15
click at [165, 83] on div at bounding box center [168, 80] width 27 height 27
click at [233, 170] on input at bounding box center [271, 164] width 202 height 38
type input "144"
click at [401, 105] on polyline at bounding box center [403, 106] width 4 height 8
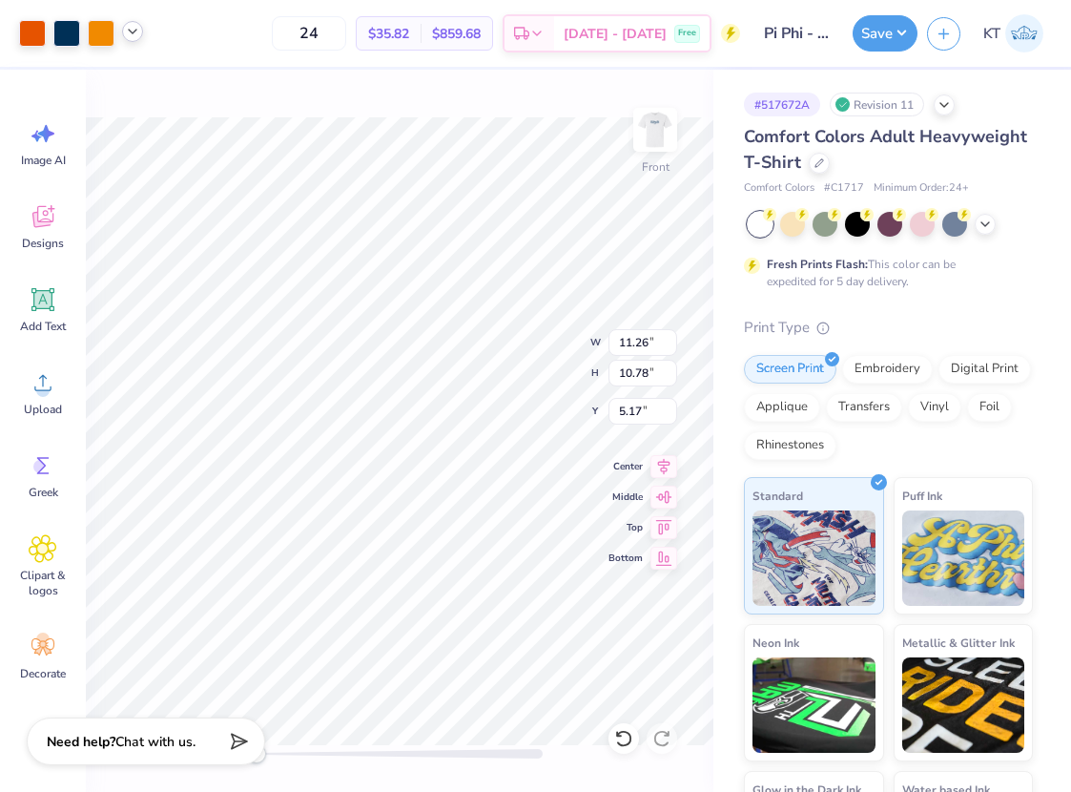
type input "11.26"
type input "10.78"
type input "5.17"
click at [649, 132] on img at bounding box center [655, 130] width 76 height 76
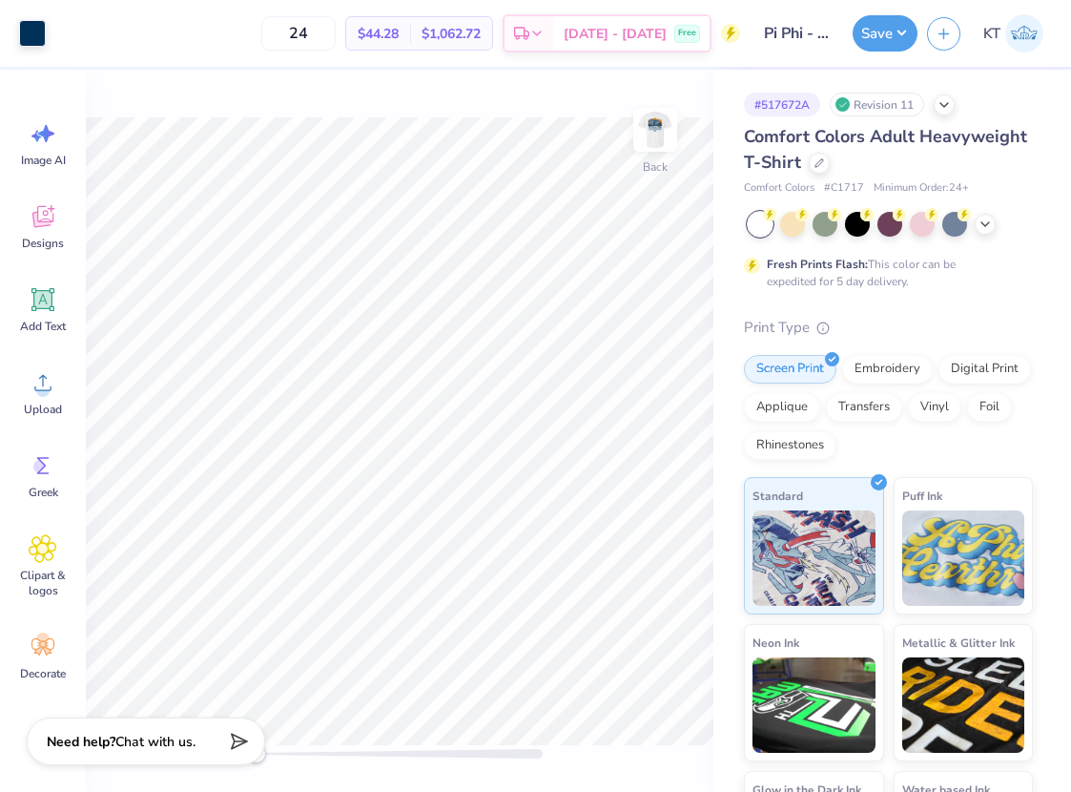
click at [649, 132] on img at bounding box center [655, 130] width 38 height 38
click at [650, 132] on img at bounding box center [655, 130] width 76 height 76
click at [855, 33] on button "Save" at bounding box center [885, 30] width 65 height 36
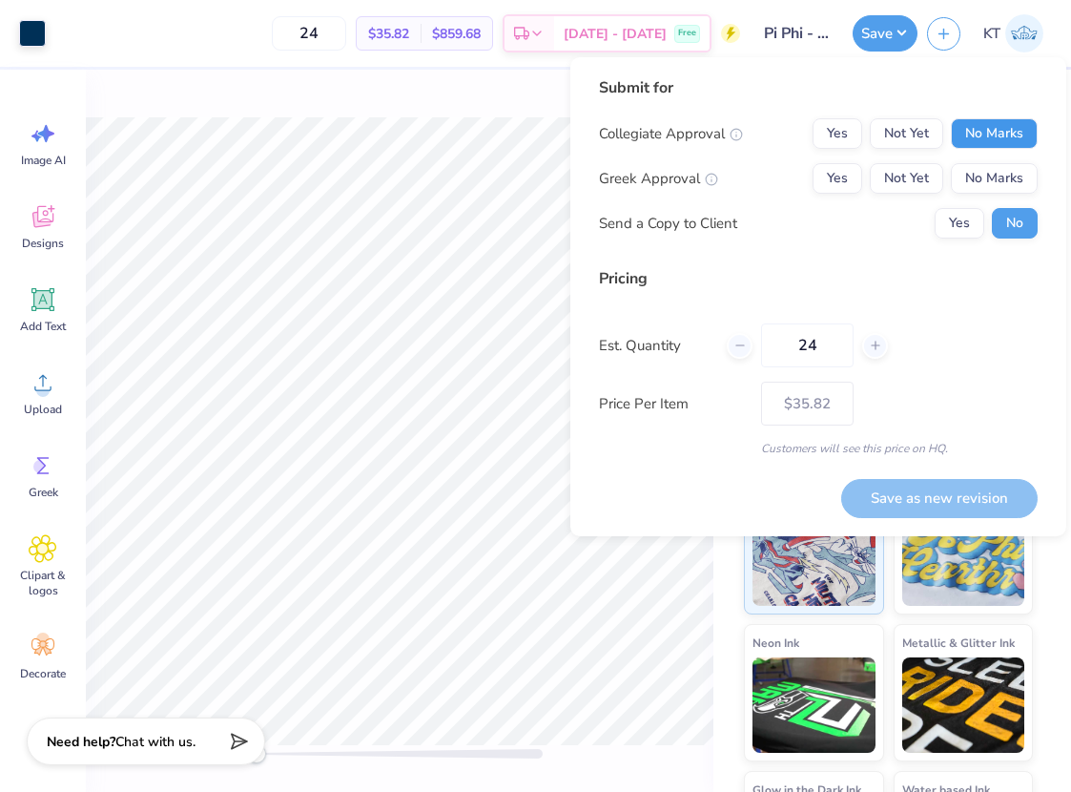
click at [975, 140] on button "No Marks" at bounding box center [994, 133] width 87 height 31
click at [848, 178] on button "Yes" at bounding box center [838, 178] width 50 height 31
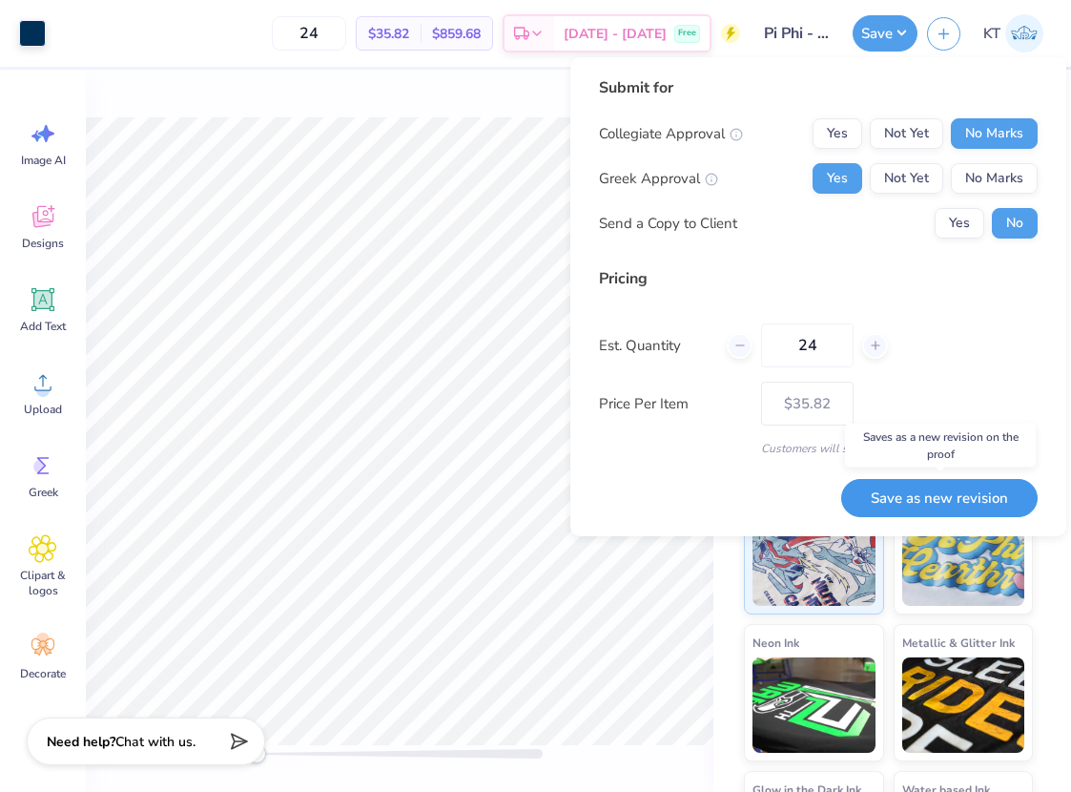
click at [897, 501] on button "Save as new revision" at bounding box center [939, 498] width 196 height 39
type input "$35.82"
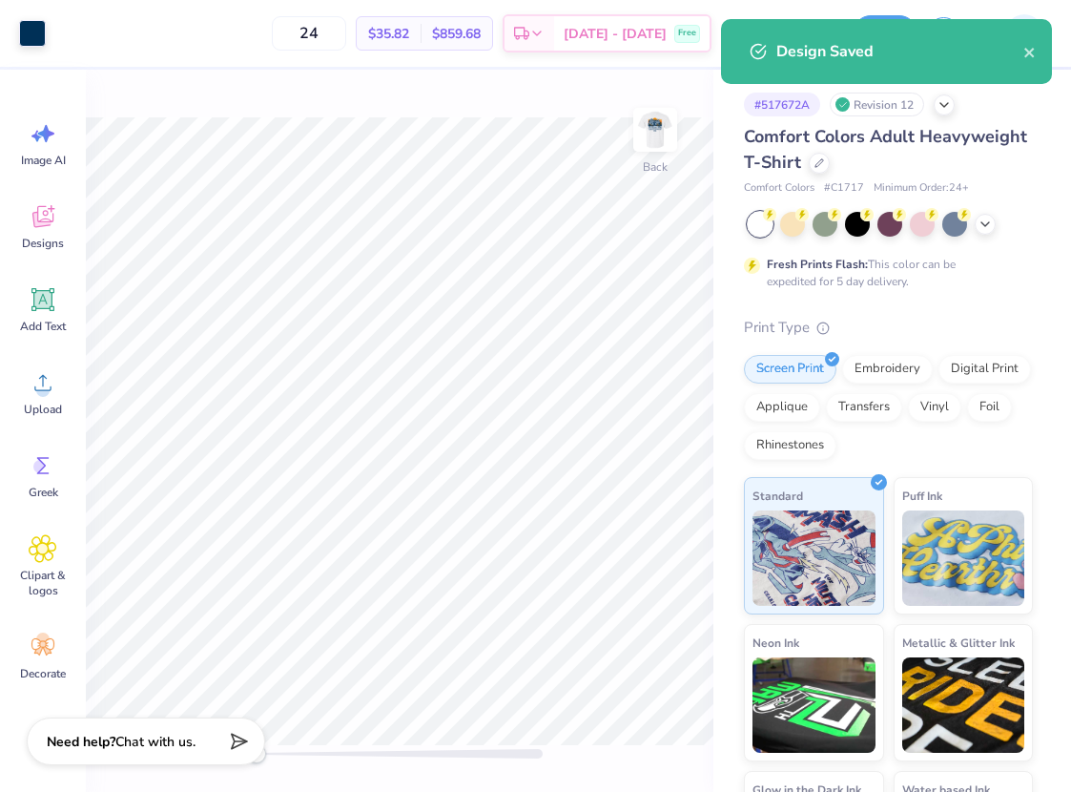
click at [553, 98] on div "Back" at bounding box center [400, 431] width 628 height 722
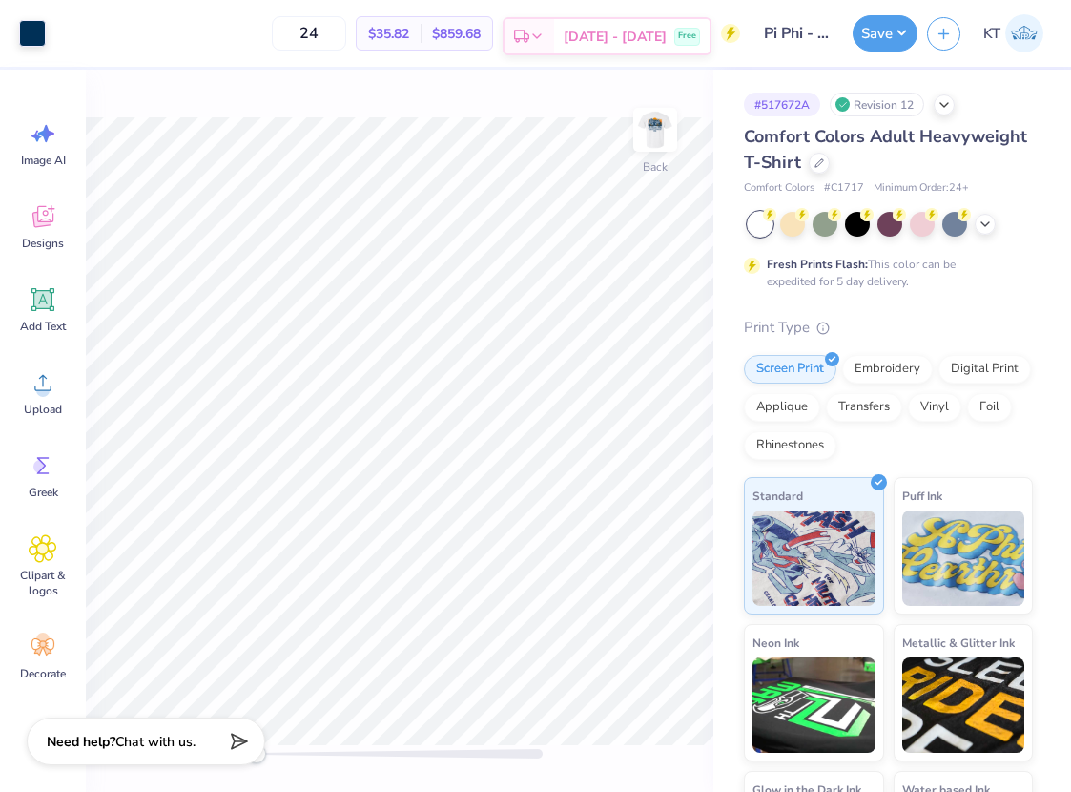
click at [686, 39] on span "Free" at bounding box center [687, 36] width 18 height 13
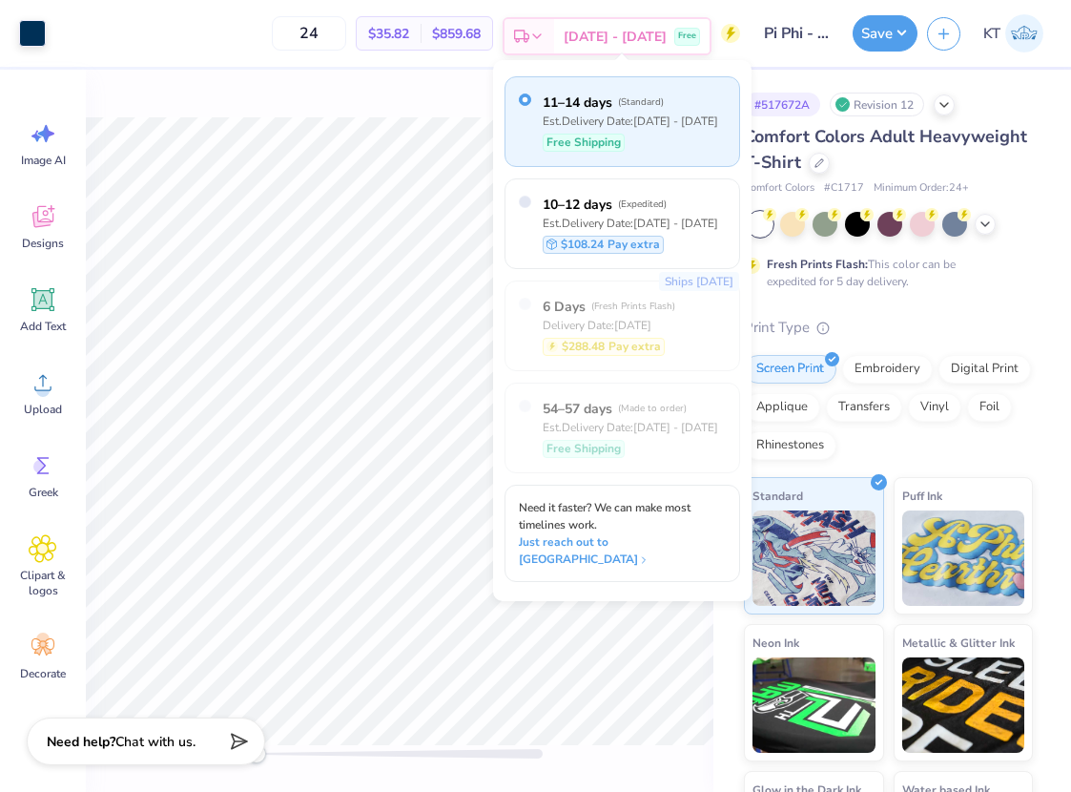
click at [545, 31] on icon at bounding box center [536, 36] width 15 height 15
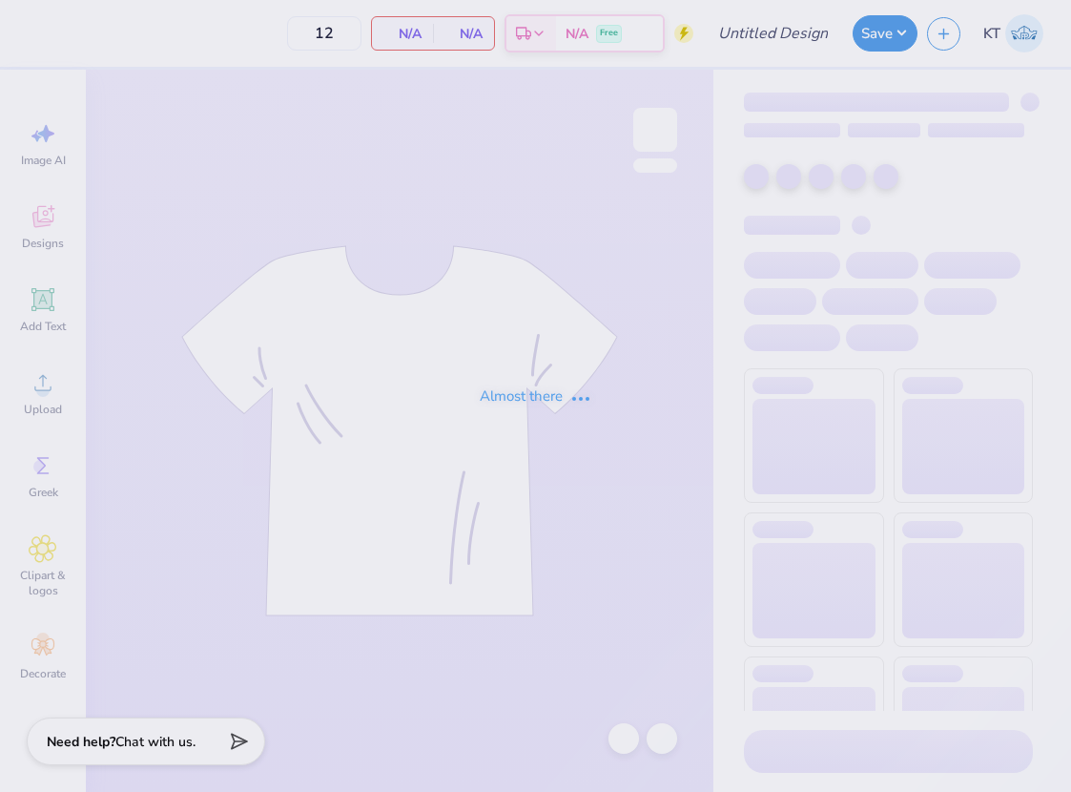
type input "Pi Phi - Parents' Weekend Boxy Tee"
type input "24"
type input "Pi Phi - Parents' Weekend Striped Tee"
type input "50"
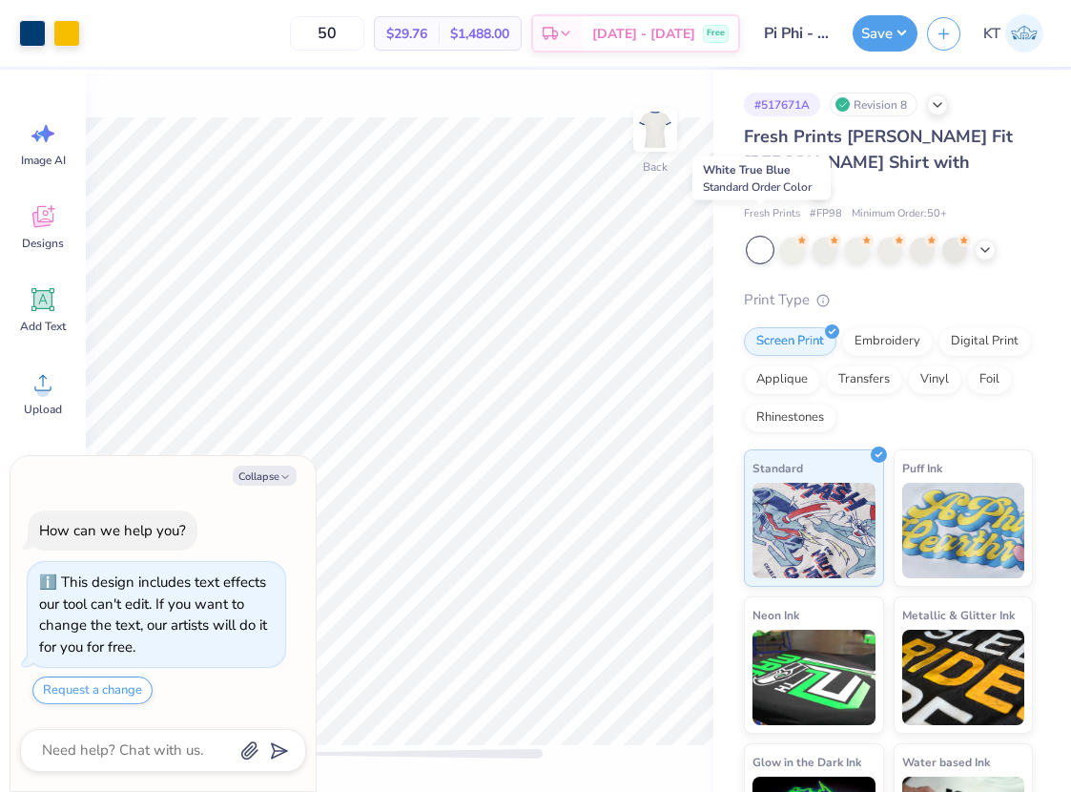
click at [759, 237] on div at bounding box center [760, 249] width 25 height 25
click at [978, 240] on icon at bounding box center [984, 247] width 15 height 15
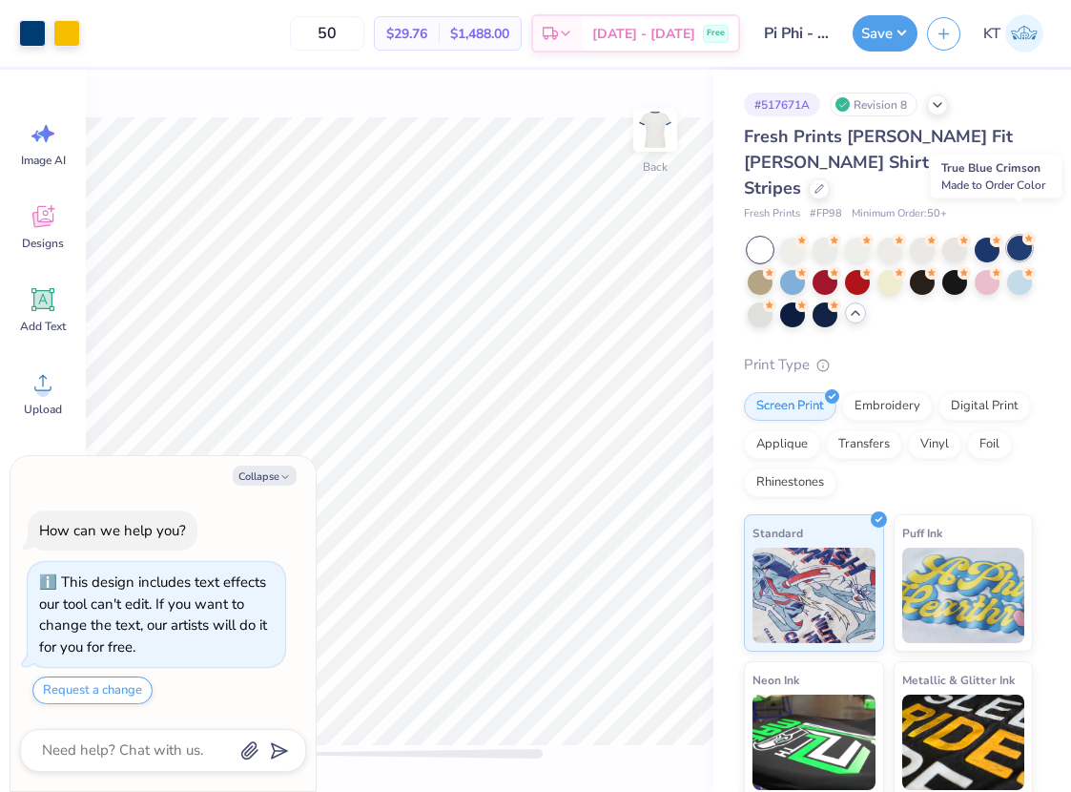
click at [1018, 236] on div at bounding box center [1019, 248] width 25 height 25
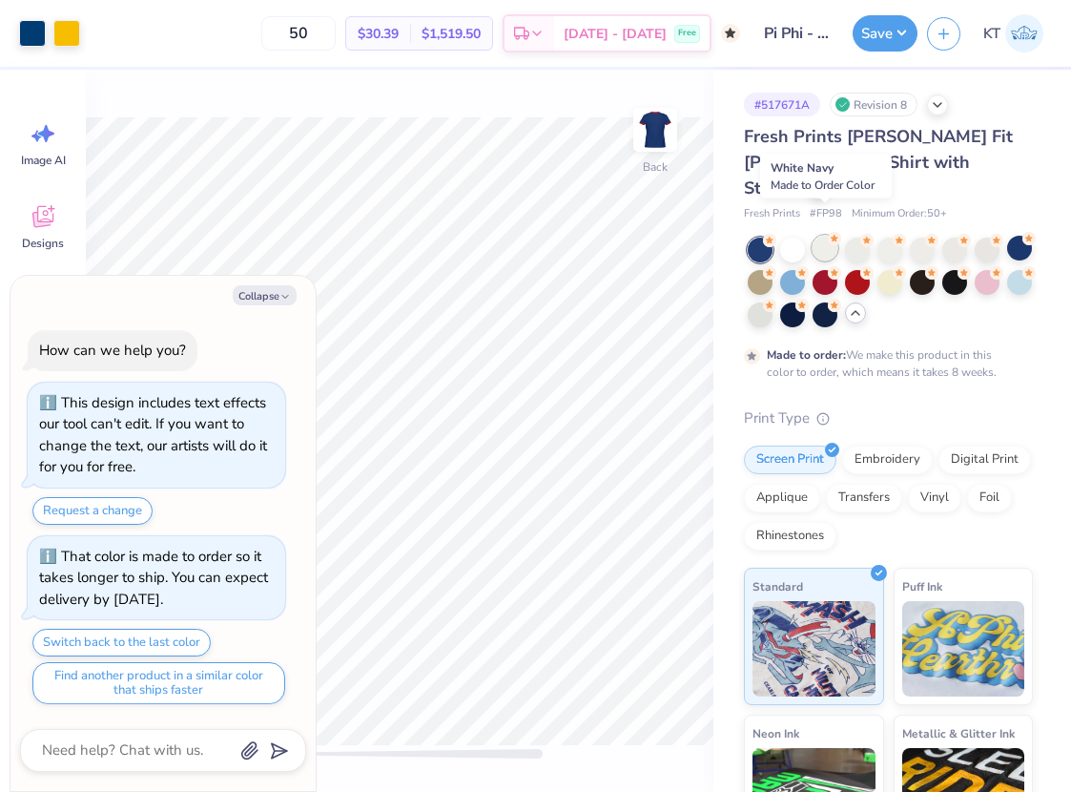
click at [827, 236] on div at bounding box center [825, 248] width 25 height 25
click at [279, 298] on icon "button" at bounding box center [284, 296] width 11 height 11
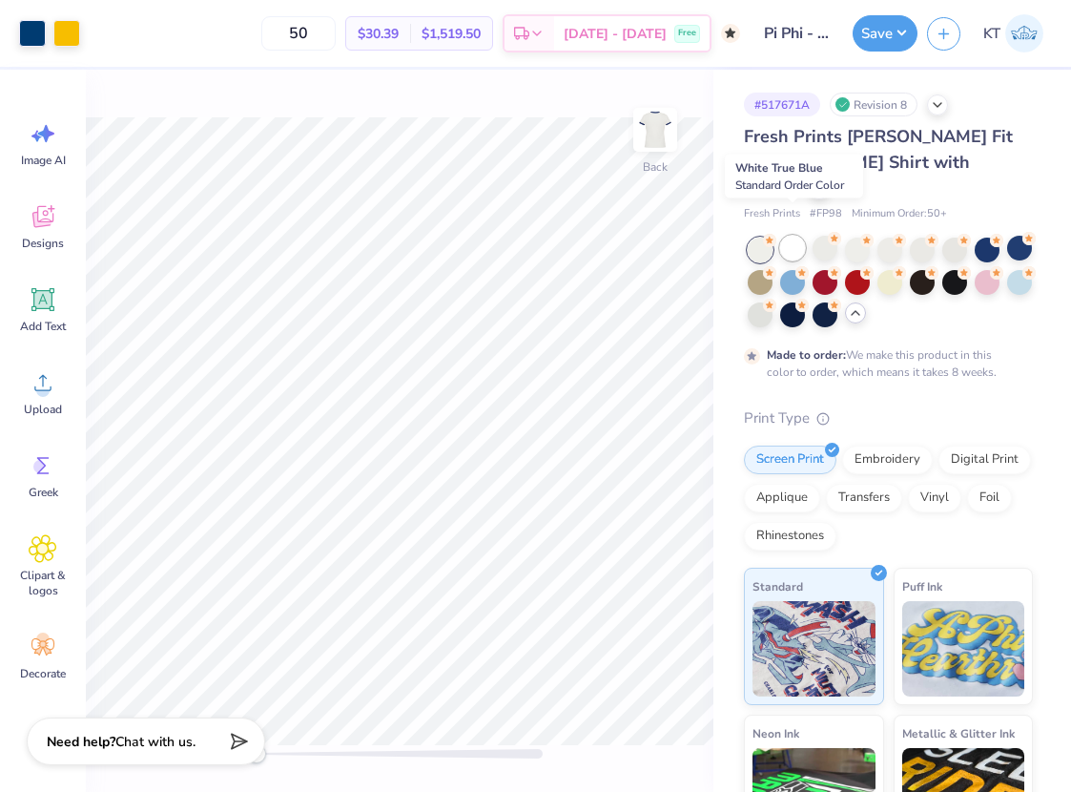
click at [794, 236] on div at bounding box center [792, 248] width 25 height 25
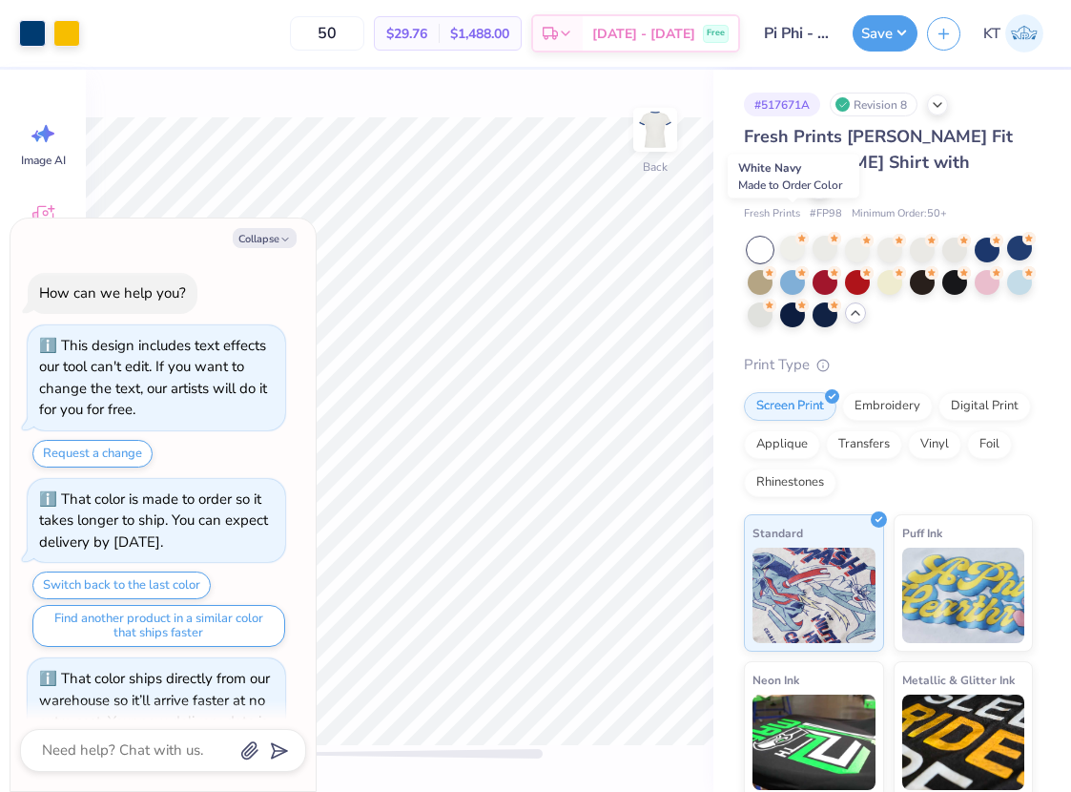
scroll to position [59, 0]
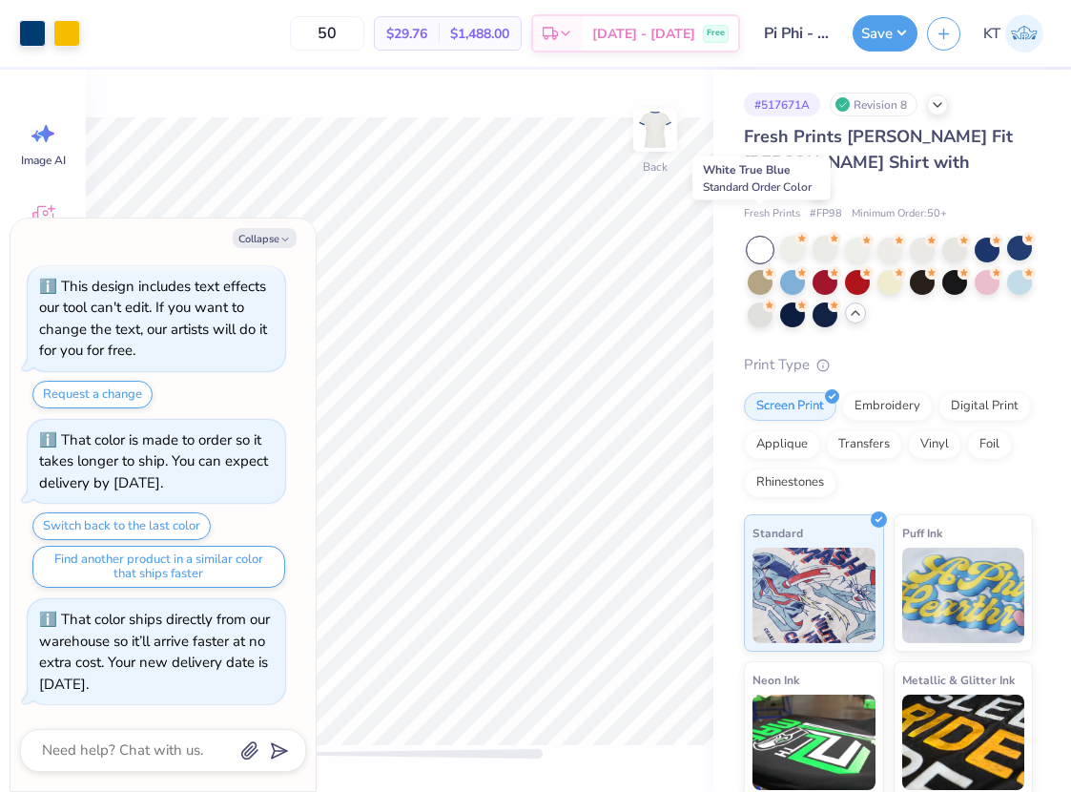
click at [757, 237] on div at bounding box center [760, 249] width 25 height 25
click at [792, 236] on div at bounding box center [792, 248] width 25 height 25
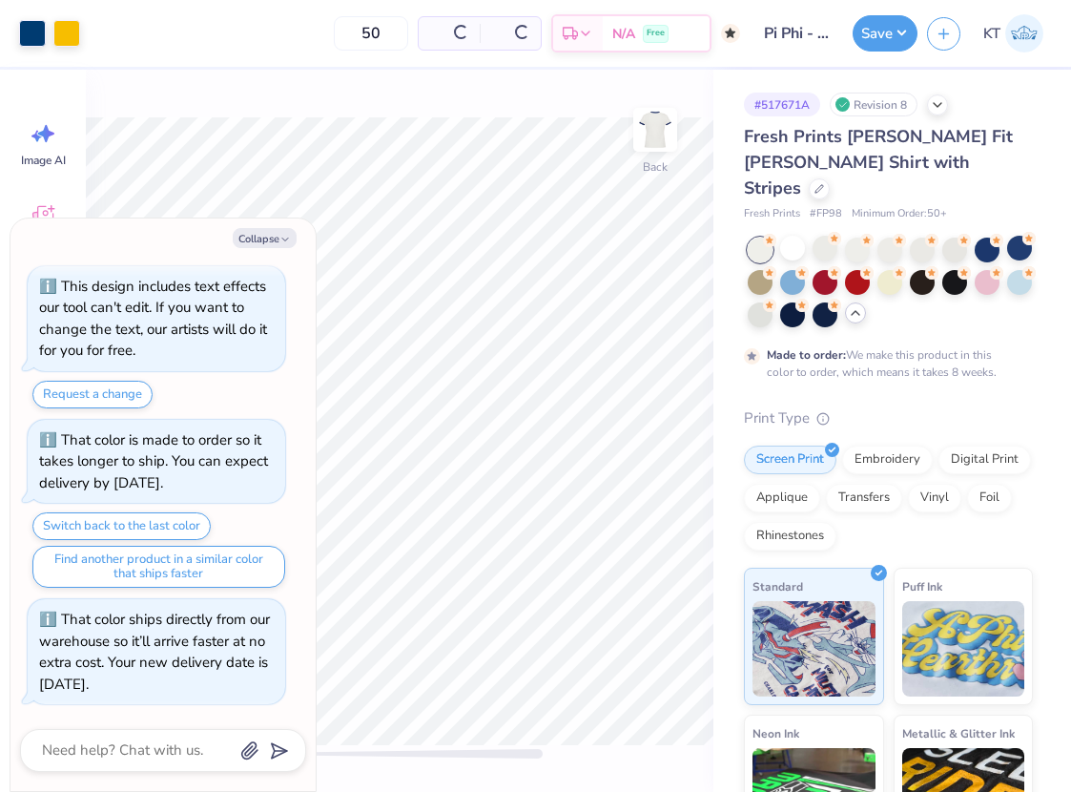
scroll to position [238, 0]
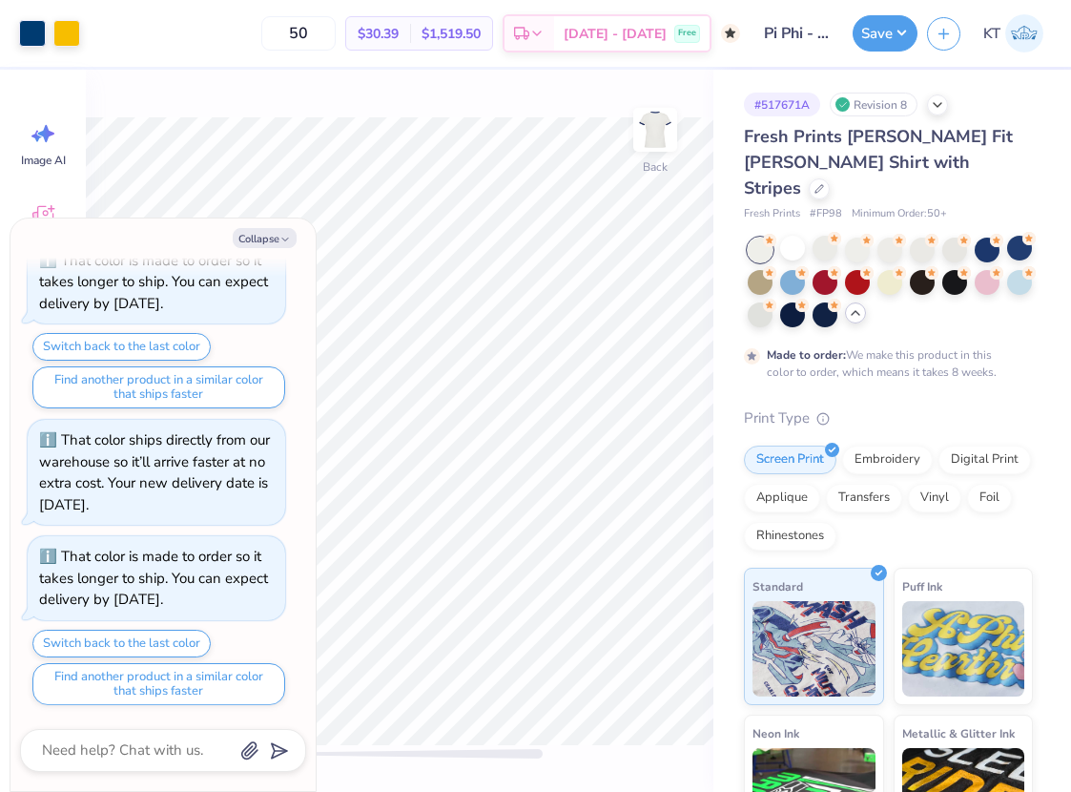
click at [274, 251] on div "Collapse How can we help you? This design includes text effects our tool can't …" at bounding box center [162, 504] width 305 height 572
click at [274, 237] on button "Collapse" at bounding box center [265, 238] width 64 height 20
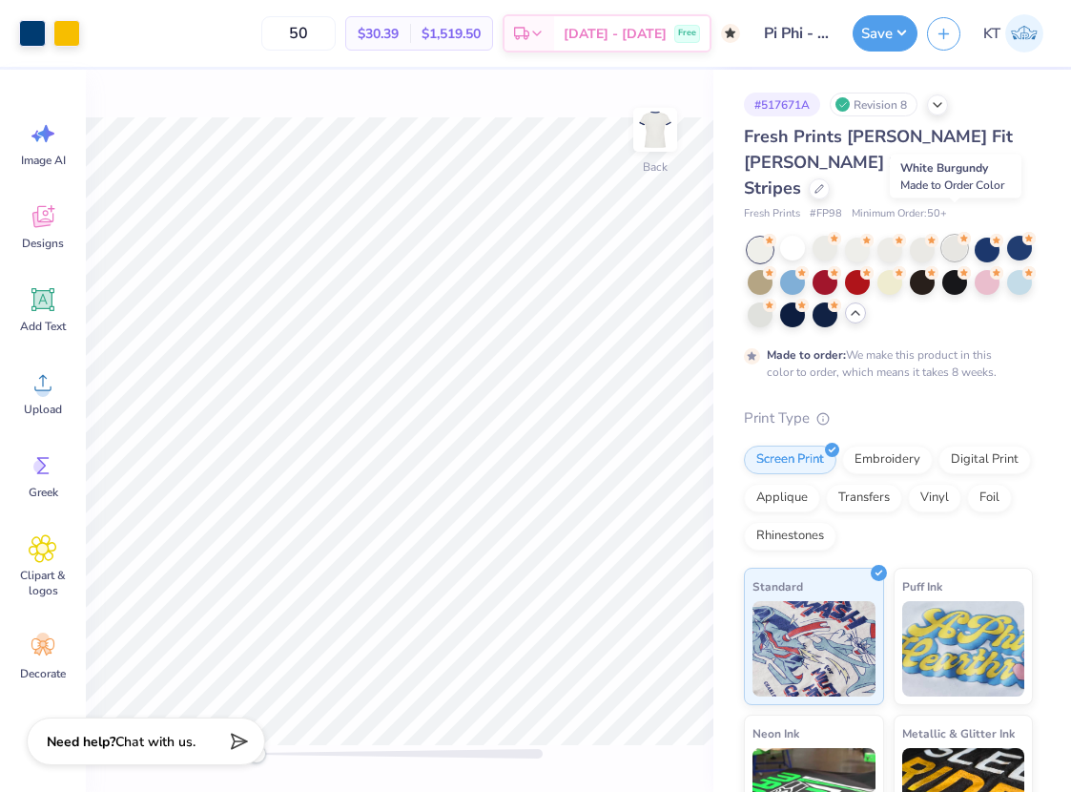
click at [963, 236] on div at bounding box center [954, 248] width 25 height 25
click at [926, 236] on div at bounding box center [922, 248] width 25 height 25
click at [881, 236] on div at bounding box center [889, 248] width 25 height 25
click at [845, 236] on div at bounding box center [857, 248] width 25 height 25
click at [827, 236] on div at bounding box center [825, 248] width 25 height 25
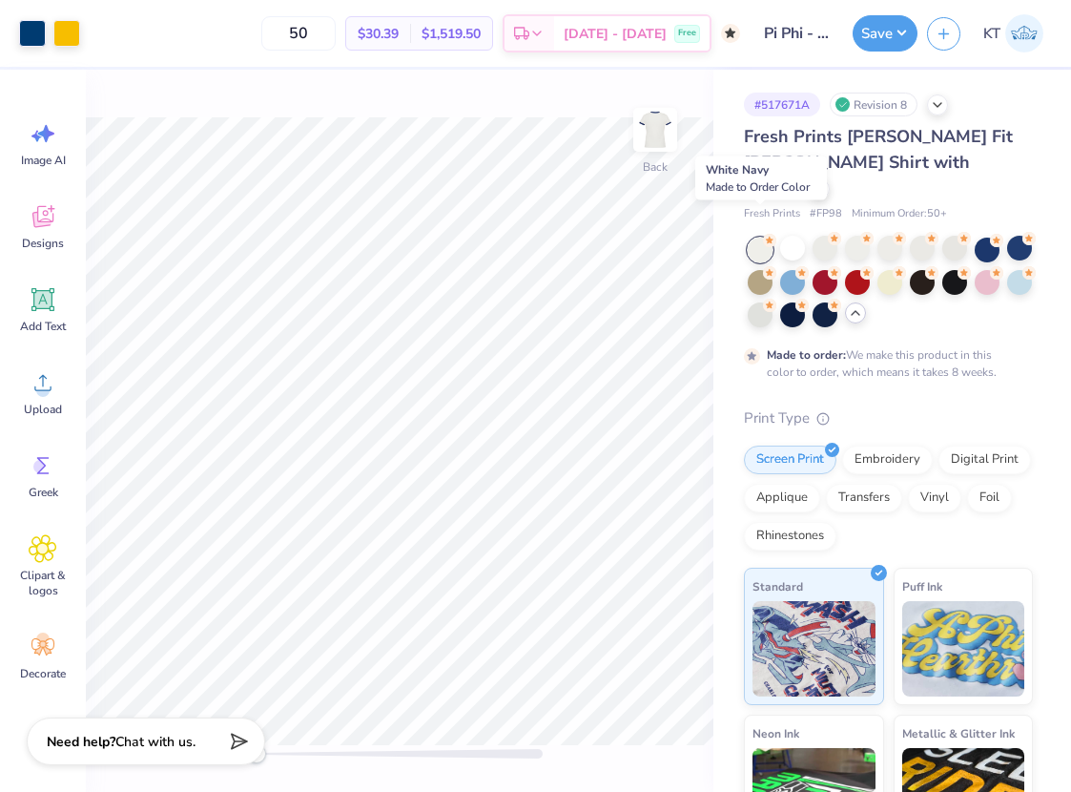
click at [762, 237] on div at bounding box center [760, 249] width 25 height 25
click at [821, 236] on div at bounding box center [825, 248] width 25 height 25
click at [853, 236] on div at bounding box center [857, 248] width 25 height 25
click at [784, 236] on div at bounding box center [792, 248] width 25 height 25
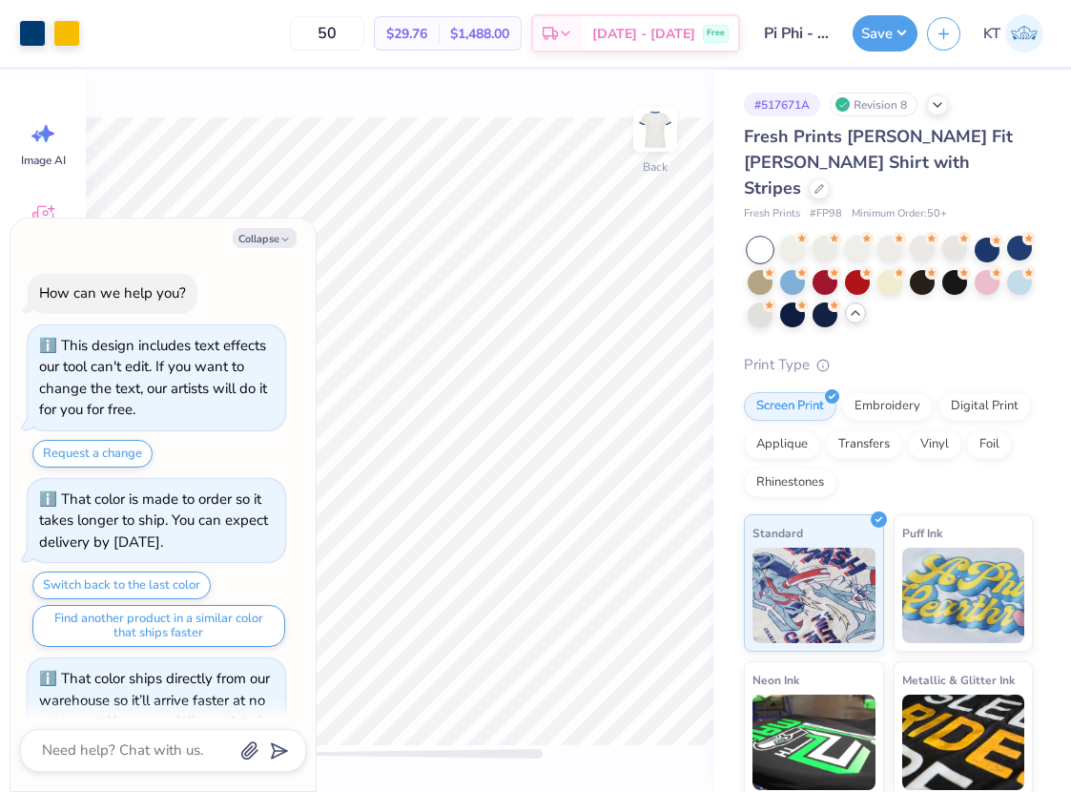
scroll to position [355, 0]
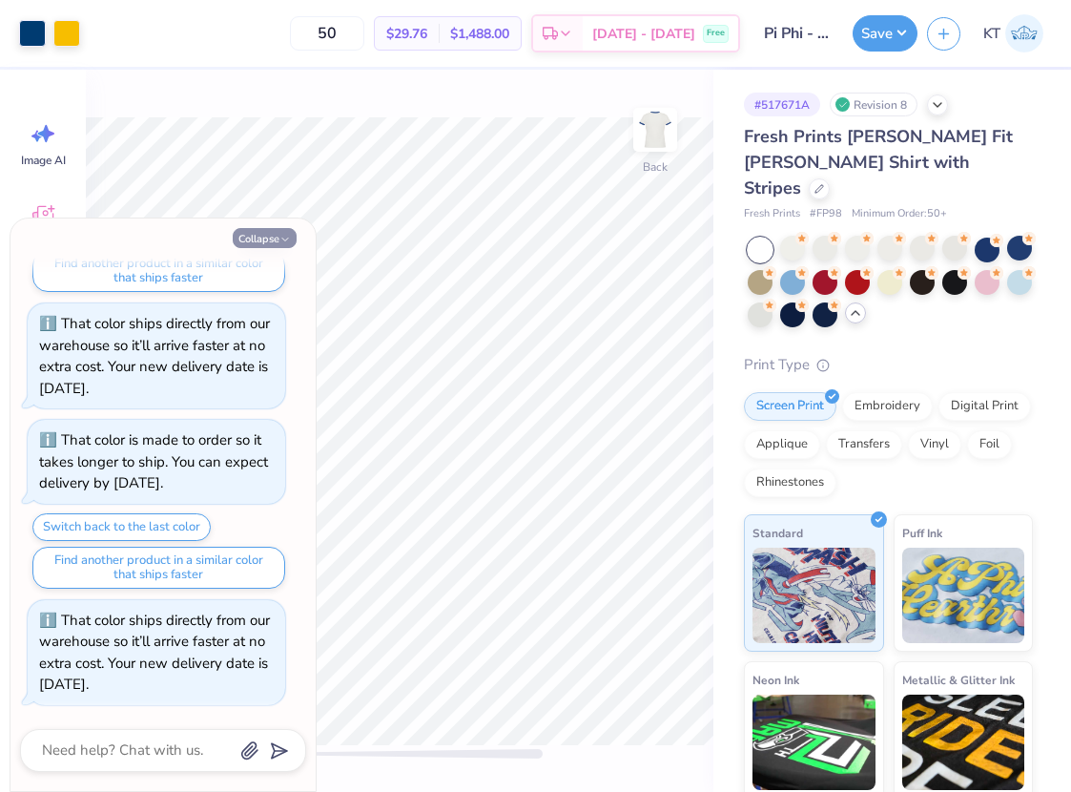
click at [291, 233] on button "Collapse" at bounding box center [265, 238] width 64 height 20
type textarea "x"
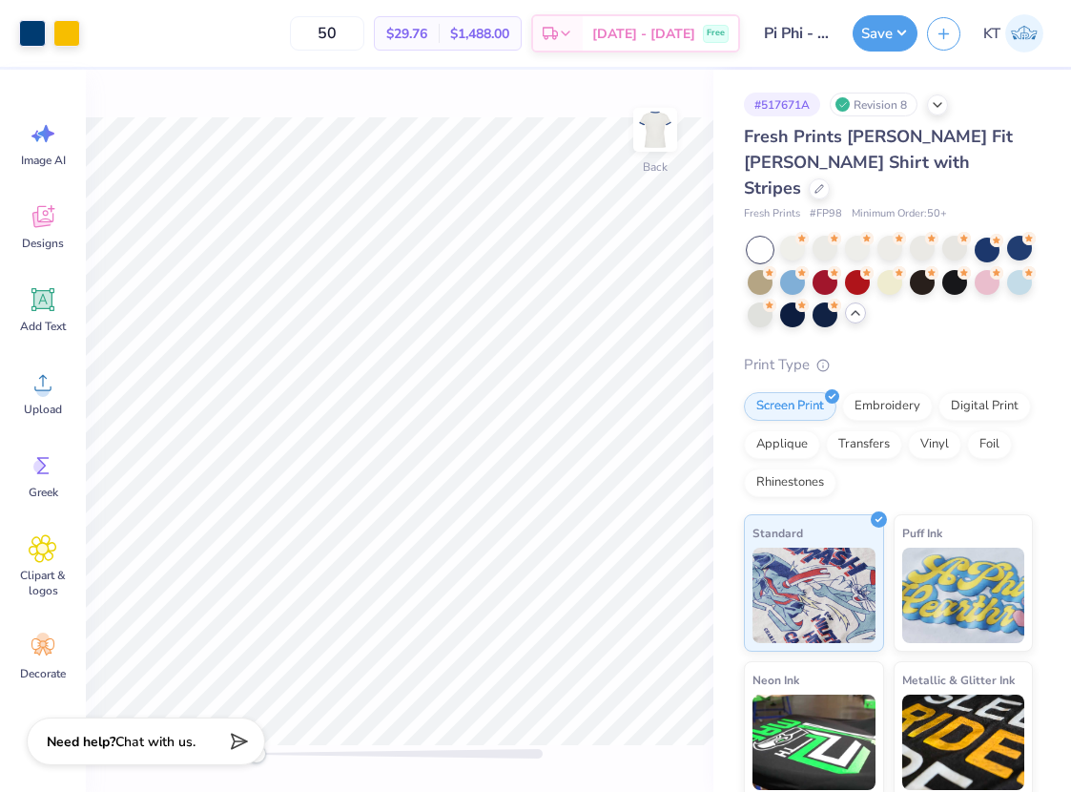
click at [1030, 31] on img at bounding box center [1024, 33] width 38 height 38
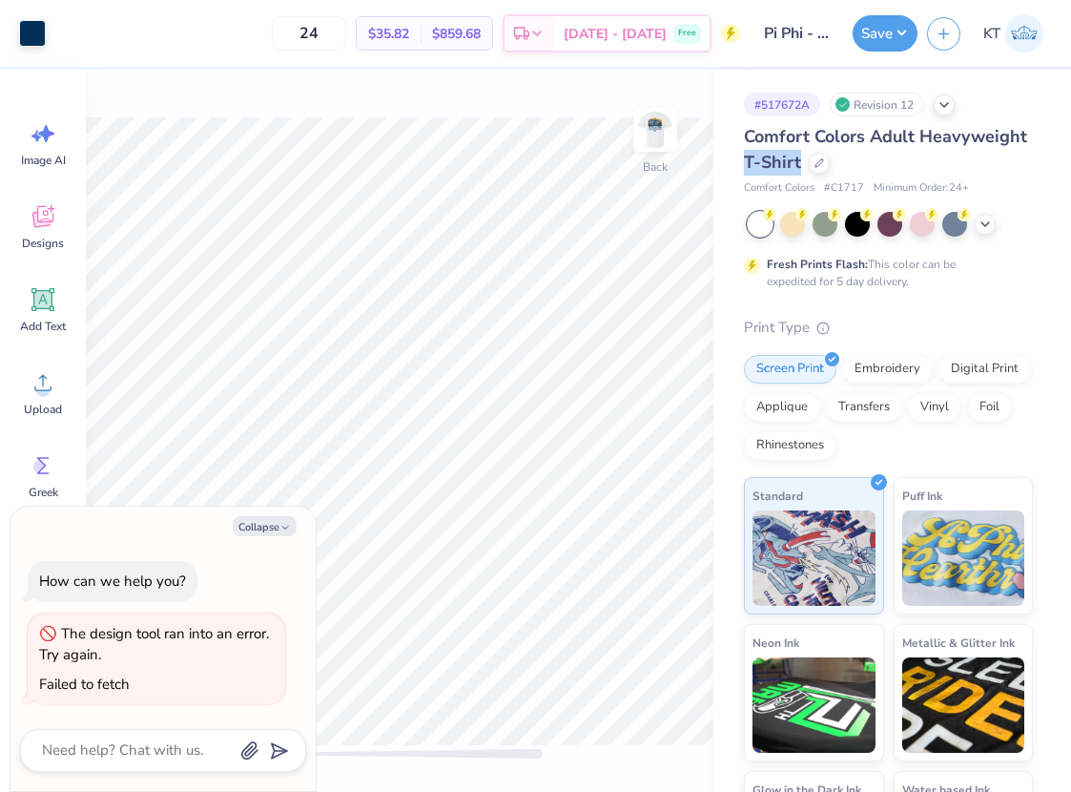
drag, startPoint x: 798, startPoint y: 162, endPoint x: 743, endPoint y: 161, distance: 55.3
click at [744, 161] on span "Comfort Colors Adult Heavyweight T-Shirt" at bounding box center [885, 149] width 283 height 49
type textarea "x"
copy span "T-Shirt"
click at [1019, 30] on img at bounding box center [1024, 33] width 38 height 38
